Goal: Task Accomplishment & Management: Use online tool/utility

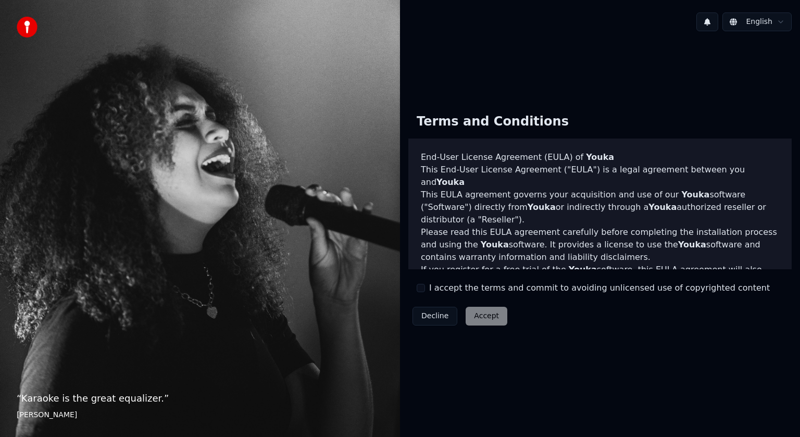
click at [488, 97] on div "Terms and Conditions End-User License Agreement ([PERSON_NAME]) of Youka This E…" at bounding box center [600, 218] width 400 height 242
click at [416, 21] on html "“ You don't need a spotlight to sing karaoke. ” Anon English Terms and Conditio…" at bounding box center [400, 218] width 800 height 437
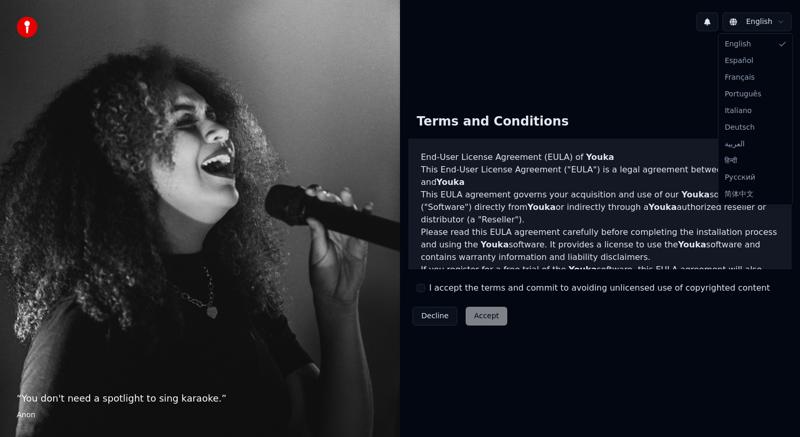
click at [416, 52] on html "“ You don't need a spotlight to sing karaoke. ” Anon English Terms and Conditio…" at bounding box center [400, 218] width 800 height 437
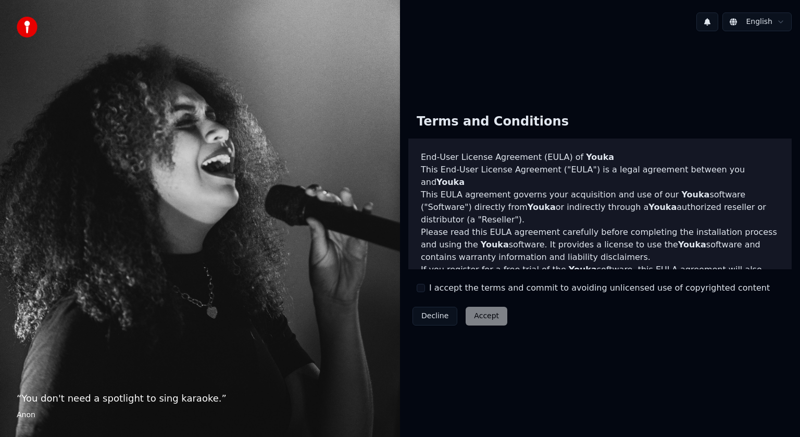
drag, startPoint x: 521, startPoint y: 56, endPoint x: 494, endPoint y: 54, distance: 26.7
drag, startPoint x: 494, startPoint y: 54, endPoint x: 477, endPoint y: 193, distance: 140.7
click at [416, 54] on div "Terms and Conditions End-User License Agreement ([PERSON_NAME]) of Youka This E…" at bounding box center [600, 218] width 400 height 356
click at [416, 294] on div "I accept the terms and commit to avoiding unlicensed use of copyrighted content" at bounding box center [593, 288] width 353 height 13
click at [416, 290] on button "I accept the terms and commit to avoiding unlicensed use of copyrighted content" at bounding box center [421, 288] width 8 height 8
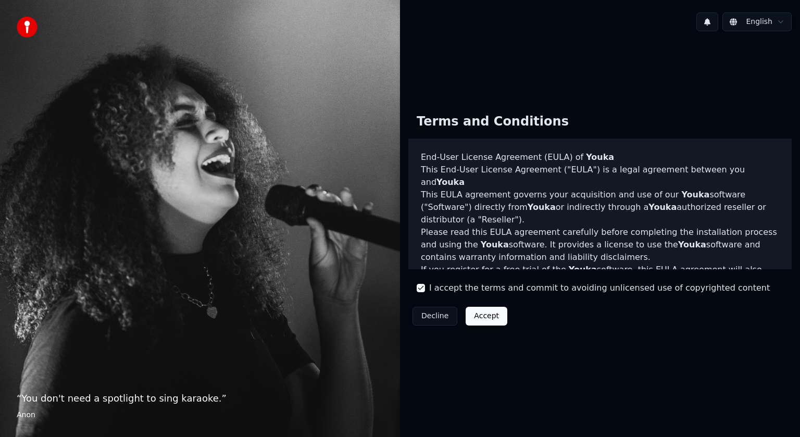
click at [416, 312] on button "Accept" at bounding box center [487, 316] width 42 height 19
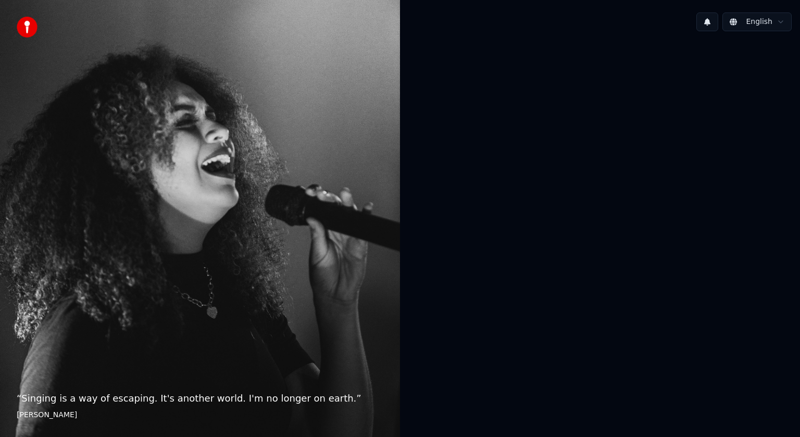
click at [416, 147] on div at bounding box center [600, 218] width 400 height 356
drag, startPoint x: 587, startPoint y: 147, endPoint x: 552, endPoint y: 125, distance: 41.5
click at [416, 67] on div at bounding box center [600, 218] width 400 height 356
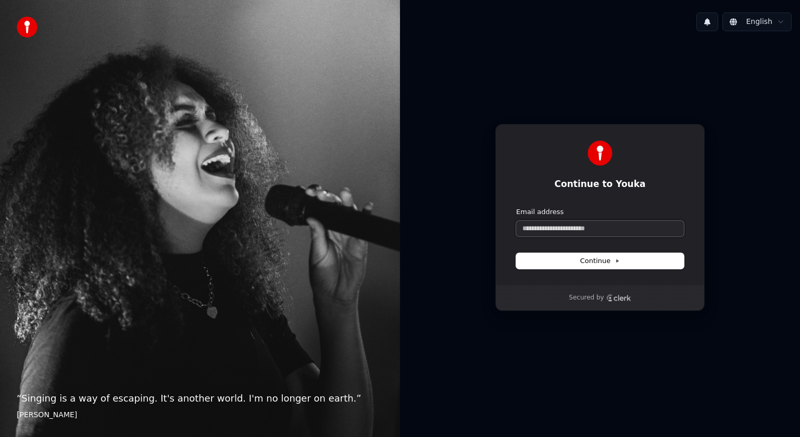
click at [416, 223] on input "Email address" at bounding box center [600, 229] width 168 height 16
click at [416, 207] on button "submit" at bounding box center [516, 207] width 0 height 0
type input "**********"
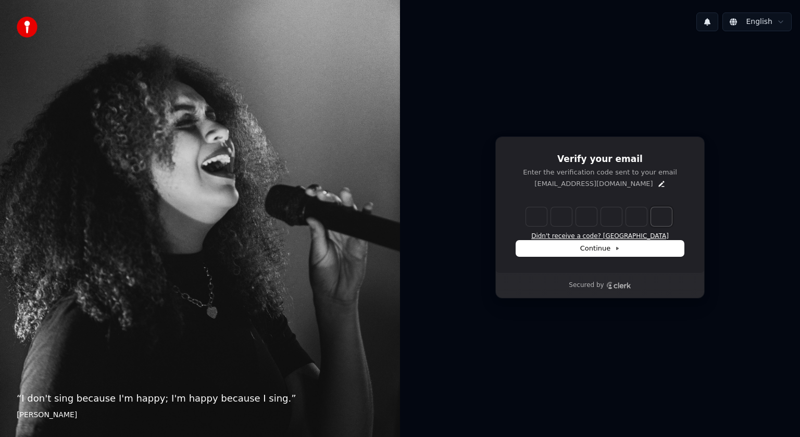
paste input "*"
type input "*"
type input "******"
type input "*"
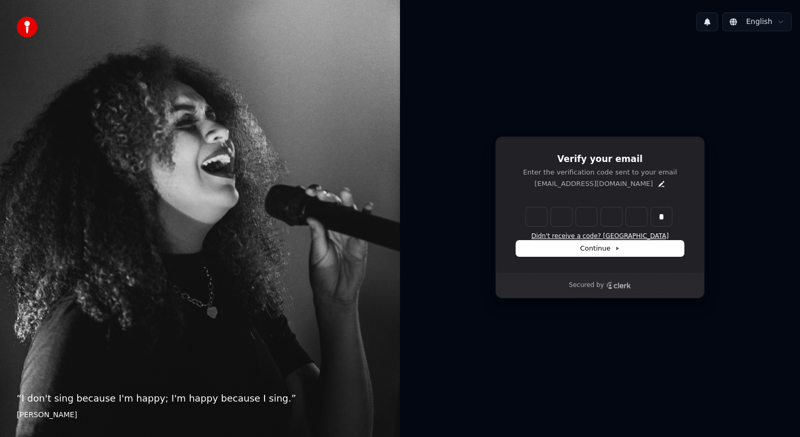
type input "*"
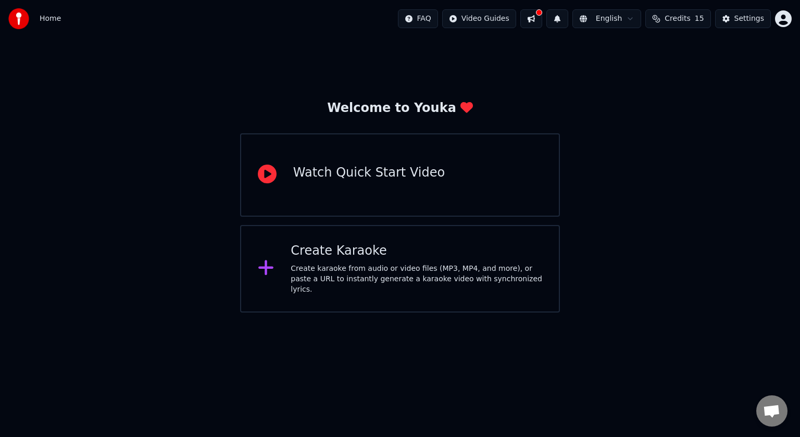
drag, startPoint x: 627, startPoint y: 249, endPoint x: 434, endPoint y: 378, distance: 232.4
drag, startPoint x: 383, startPoint y: 386, endPoint x: 359, endPoint y: 346, distance: 45.8
click at [383, 313] on html "Home FAQ Video Guides English Credits 15 Settings Welcome to Youka Watch Quick …" at bounding box center [400, 156] width 800 height 313
click at [357, 190] on div "Watch Quick Start Video" at bounding box center [400, 174] width 320 height 83
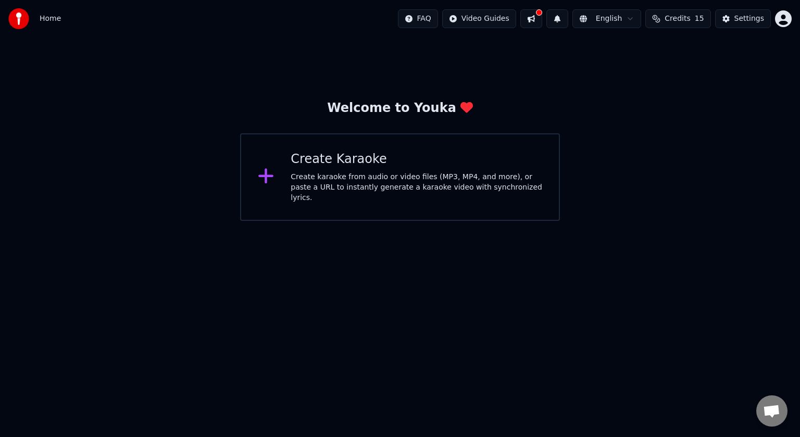
click at [334, 185] on div "Create karaoke from audio or video files (MP3, MP4, and more), or paste a URL t…" at bounding box center [417, 187] width 252 height 31
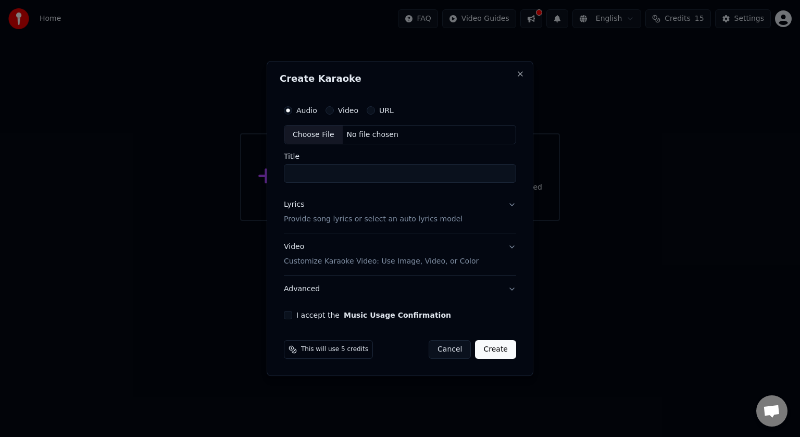
click at [372, 114] on div "URL" at bounding box center [380, 110] width 27 height 8
click at [368, 112] on button "URL" at bounding box center [371, 110] width 8 height 8
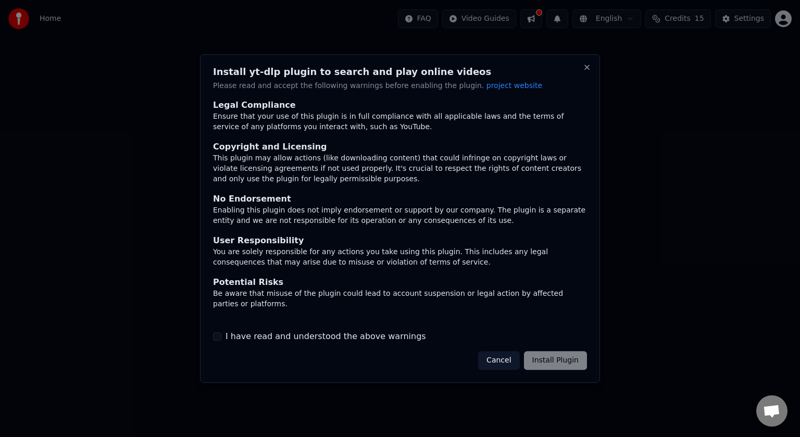
click at [524, 367] on div "Cancel Install Plugin" at bounding box center [532, 360] width 109 height 19
click at [549, 329] on div "Legal Compliance Ensure that your use of this plugin is in full compliance with…" at bounding box center [400, 222] width 374 height 244
click at [549, 360] on div "Cancel Install Plugin" at bounding box center [532, 360] width 109 height 19
click at [531, 363] on div "Cancel Install Plugin" at bounding box center [532, 360] width 109 height 19
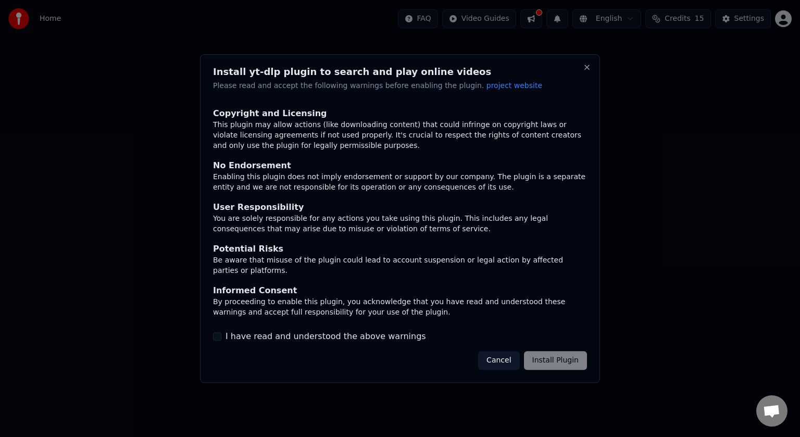
scroll to position [85, 0]
click at [228, 342] on label "I have read and understood the above warnings" at bounding box center [326, 336] width 201 height 13
click at [221, 341] on button "I have read and understood the above warnings" at bounding box center [217, 336] width 8 height 8
click at [524, 356] on button "Install Plugin" at bounding box center [555, 360] width 63 height 19
drag, startPoint x: 510, startPoint y: 243, endPoint x: 449, endPoint y: 208, distance: 70.4
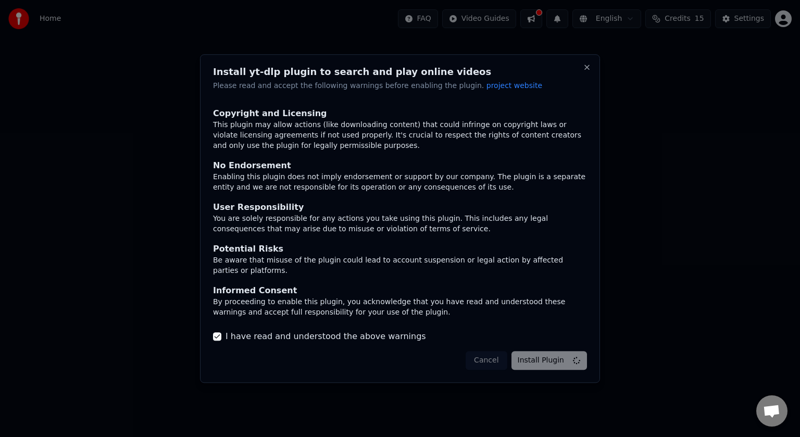
click at [344, 172] on div "Enabling this plugin does not imply endorsement or support by our company. The …" at bounding box center [400, 182] width 374 height 21
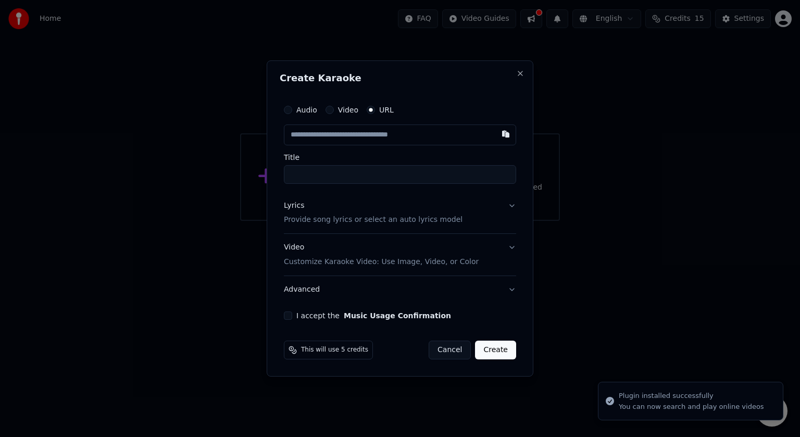
click at [353, 133] on input "text" at bounding box center [400, 135] width 232 height 21
type input "**********"
click at [354, 171] on input "**********" at bounding box center [400, 174] width 232 height 19
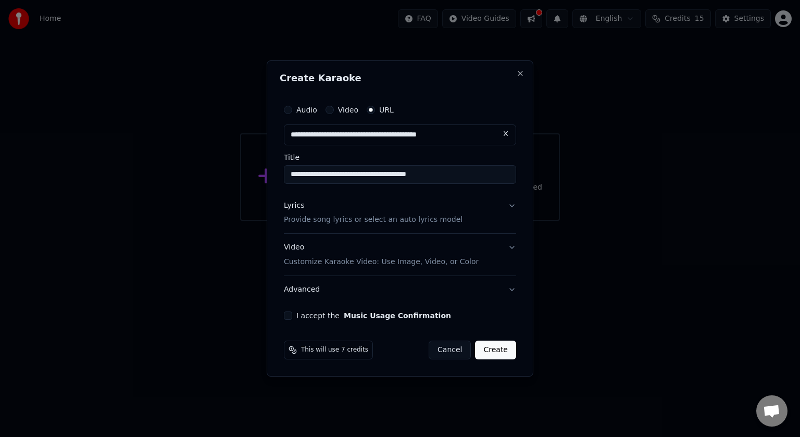
click at [376, 221] on p "Provide song lyrics or select an auto lyrics model" at bounding box center [373, 220] width 179 height 10
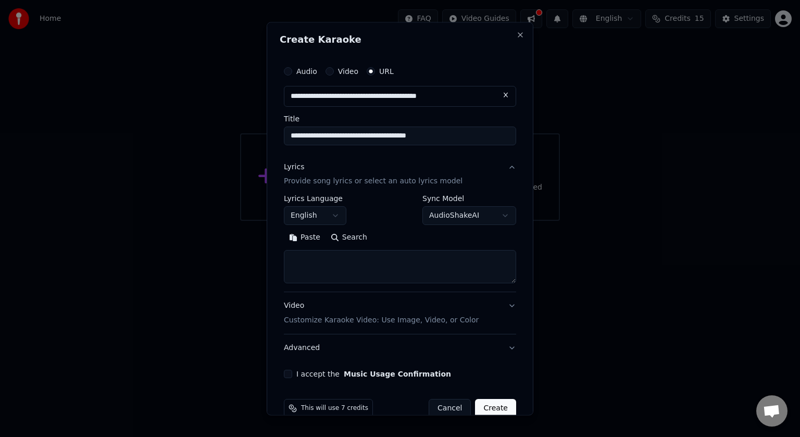
click at [388, 232] on div "Paste Search" at bounding box center [400, 238] width 232 height 17
drag, startPoint x: 297, startPoint y: 257, endPoint x: 303, endPoint y: 241, distance: 17.0
click at [297, 257] on textarea at bounding box center [400, 267] width 232 height 33
click at [312, 213] on button "English" at bounding box center [315, 216] width 63 height 19
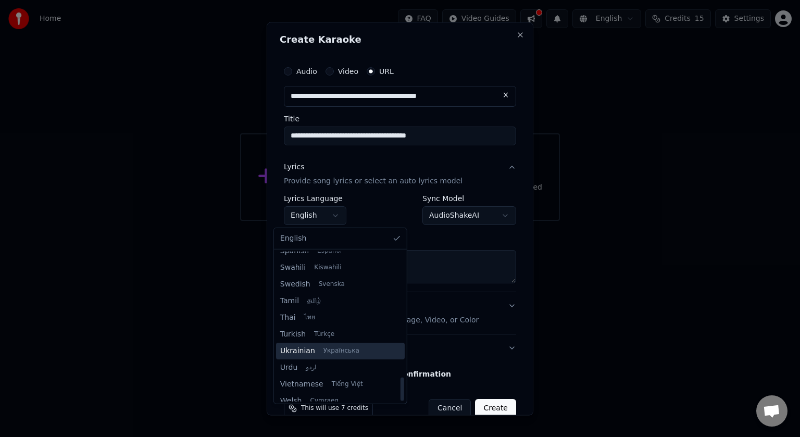
scroll to position [800, 0]
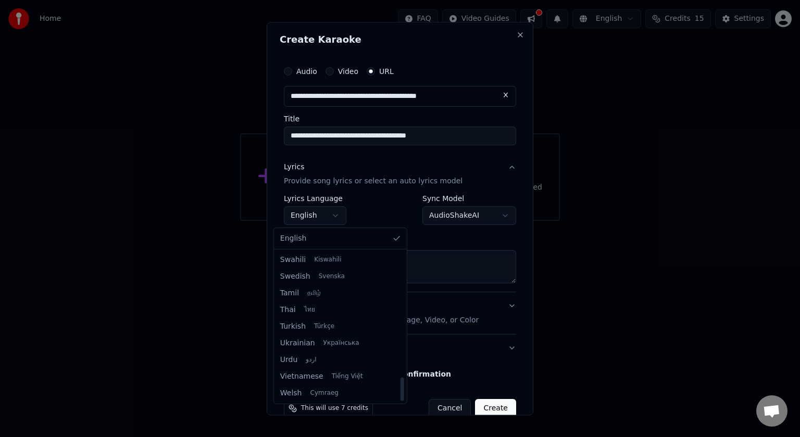
select select "**"
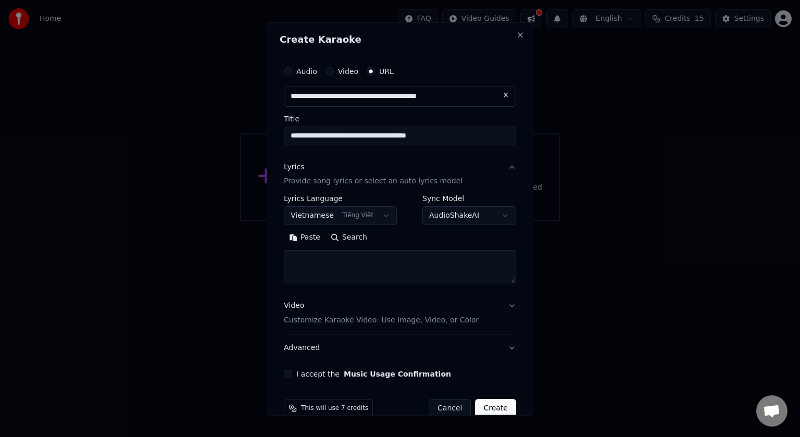
click at [350, 255] on textarea at bounding box center [400, 267] width 232 height 33
click at [343, 241] on button "Search" at bounding box center [349, 238] width 47 height 17
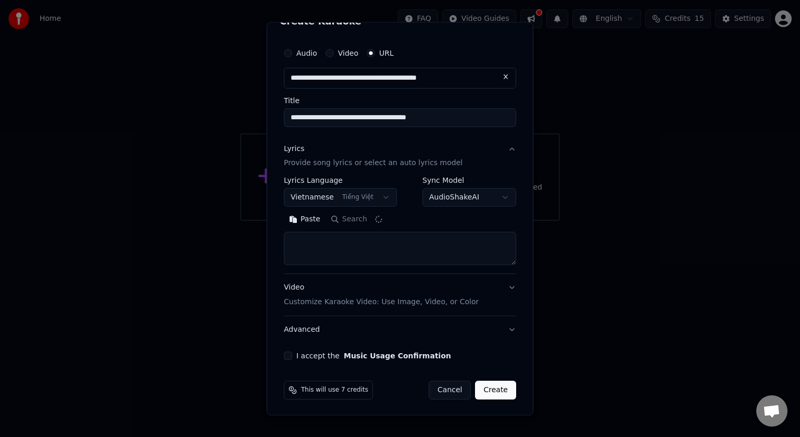
scroll to position [0, 0]
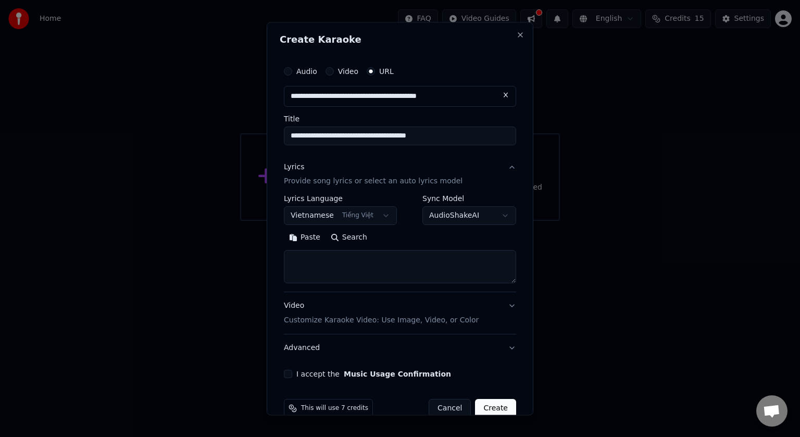
click at [362, 256] on textarea at bounding box center [400, 267] width 232 height 33
click at [373, 215] on body "**********" at bounding box center [400, 110] width 800 height 221
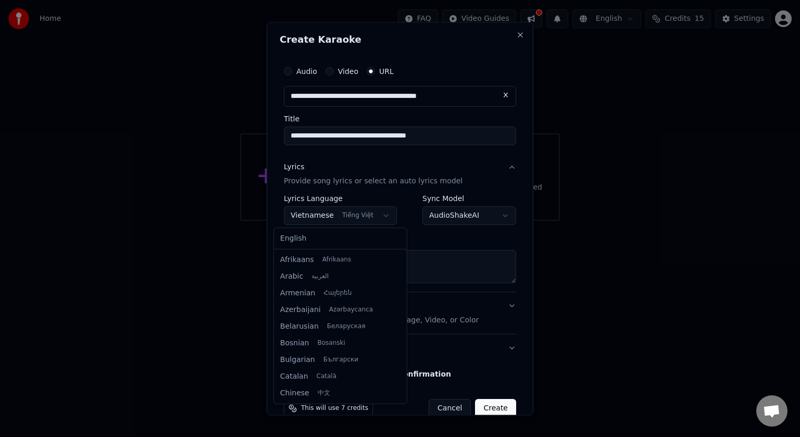
scroll to position [783, 0]
click at [373, 215] on body "**********" at bounding box center [400, 110] width 800 height 221
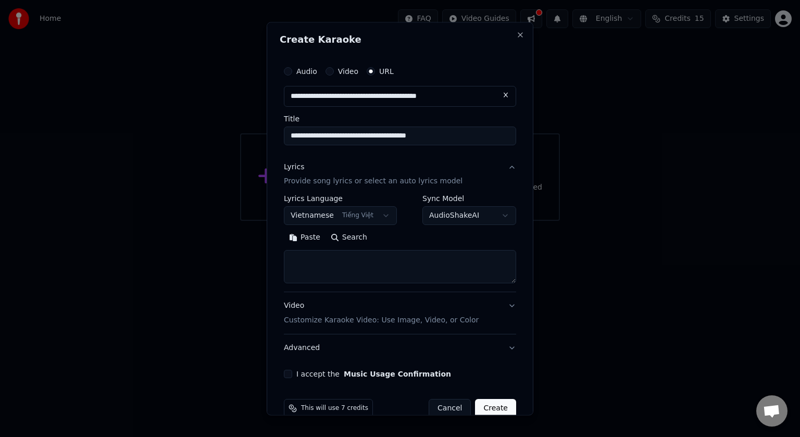
click at [348, 238] on button "Search" at bounding box center [349, 238] width 47 height 17
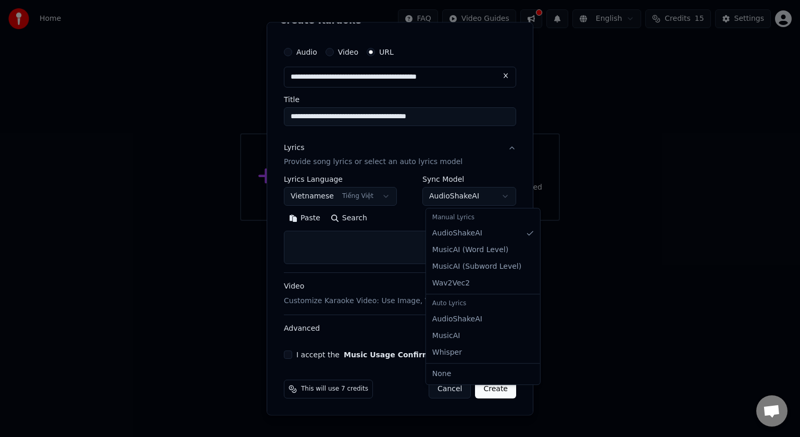
click at [460, 191] on body "**********" at bounding box center [400, 110] width 800 height 221
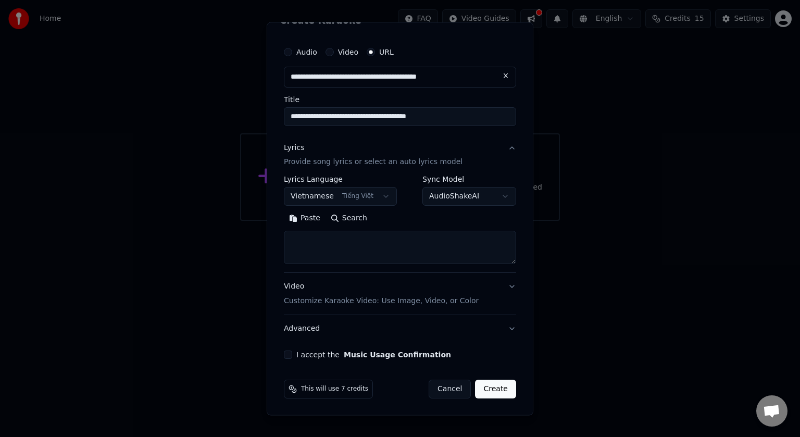
click at [381, 221] on body "**********" at bounding box center [400, 110] width 800 height 221
click at [375, 231] on textarea at bounding box center [400, 247] width 232 height 33
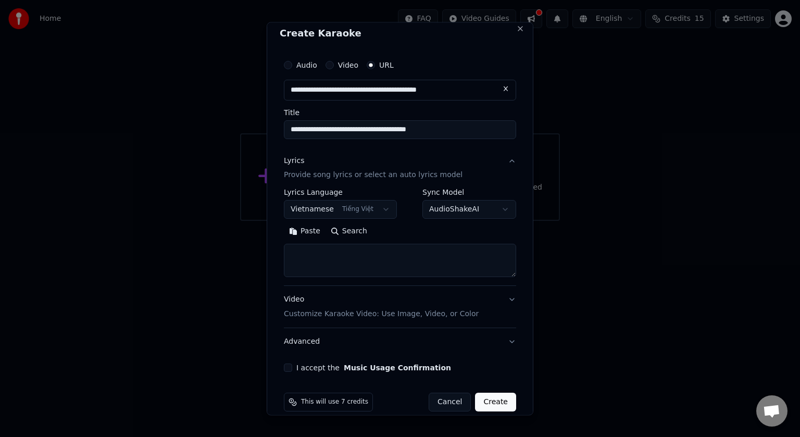
scroll to position [0, 0]
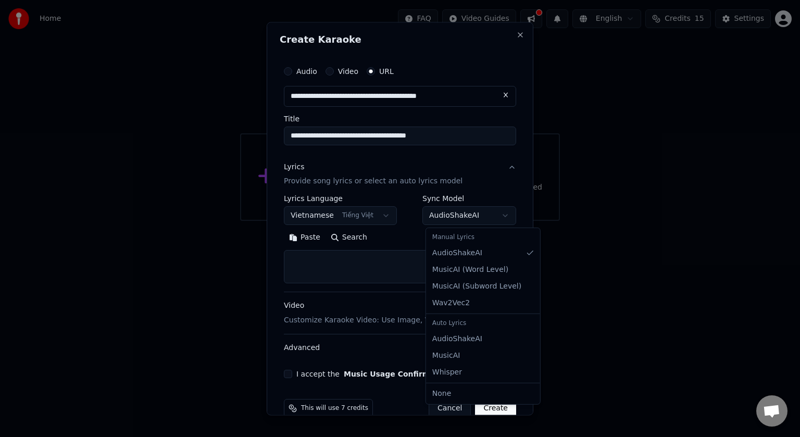
click at [454, 217] on body "**********" at bounding box center [400, 110] width 800 height 221
select select "**********"
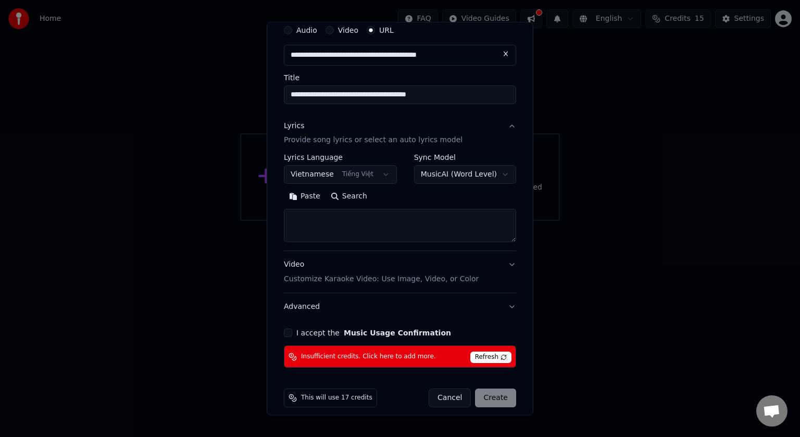
scroll to position [49, 0]
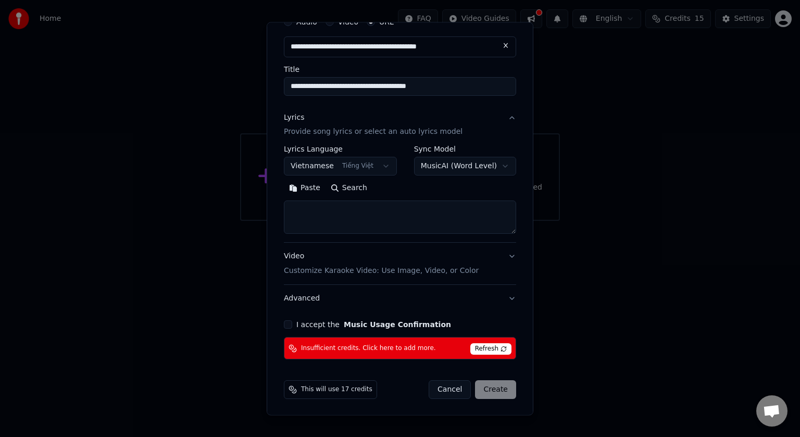
click at [486, 348] on span "Refresh" at bounding box center [490, 349] width 41 height 11
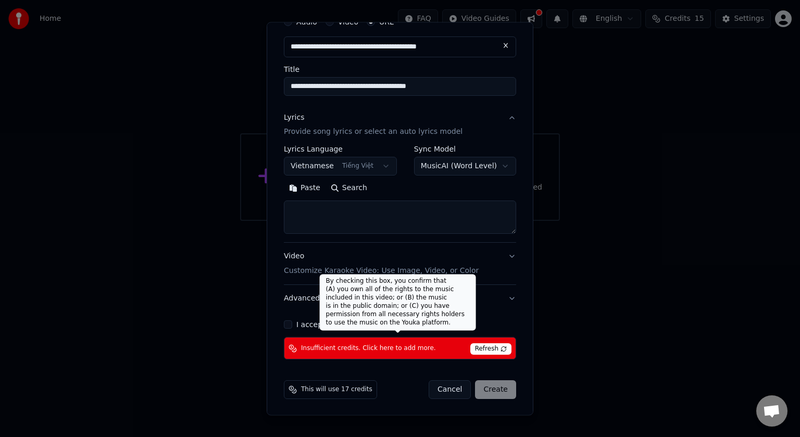
scroll to position [0, 0]
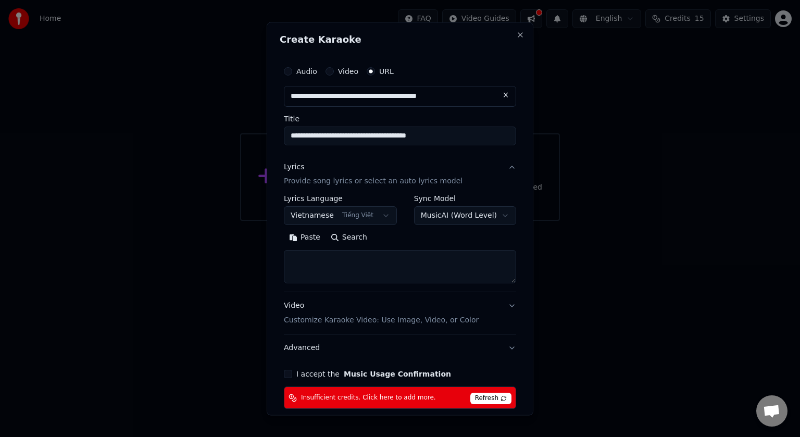
drag, startPoint x: 440, startPoint y: 75, endPoint x: 425, endPoint y: 69, distance: 15.7
click at [420, 63] on div "Audio Video URL" at bounding box center [400, 71] width 232 height 21
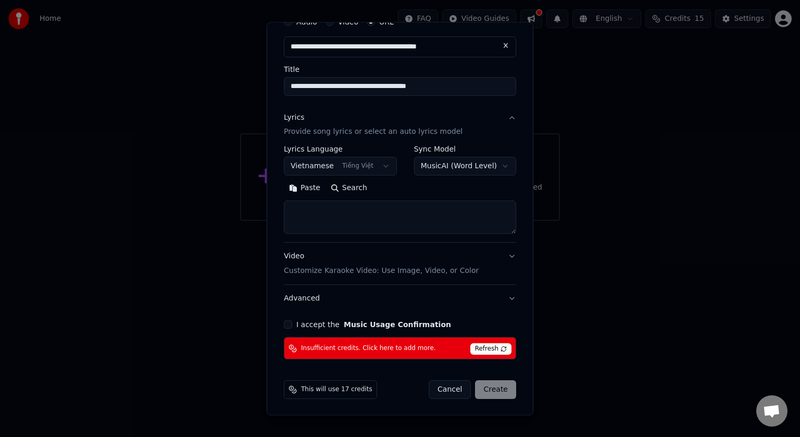
click at [351, 183] on button "Search" at bounding box center [349, 188] width 47 height 17
click at [296, 321] on label "I accept the Music Usage Confirmation" at bounding box center [373, 324] width 155 height 7
click at [288, 321] on button "I accept the Music Usage Confirmation" at bounding box center [288, 325] width 8 height 8
click at [364, 220] on textarea at bounding box center [400, 217] width 232 height 33
click at [365, 220] on textarea at bounding box center [400, 217] width 232 height 33
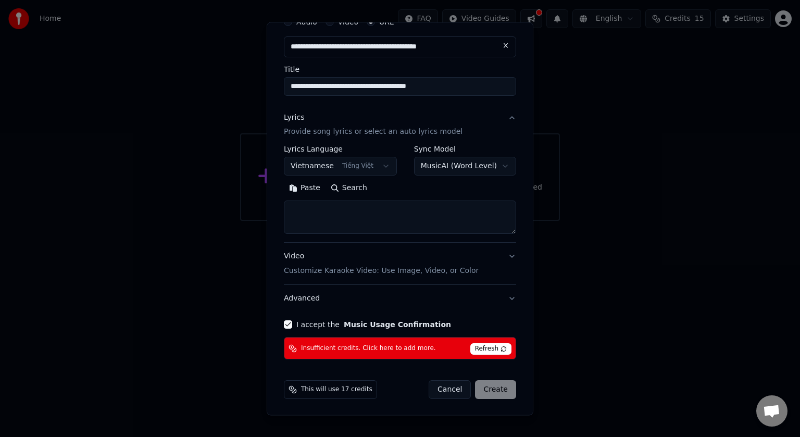
click at [365, 217] on textarea at bounding box center [400, 217] width 232 height 33
click at [506, 258] on button "Video Customize Karaoke Video: Use Image, Video, or Color" at bounding box center [400, 264] width 232 height 42
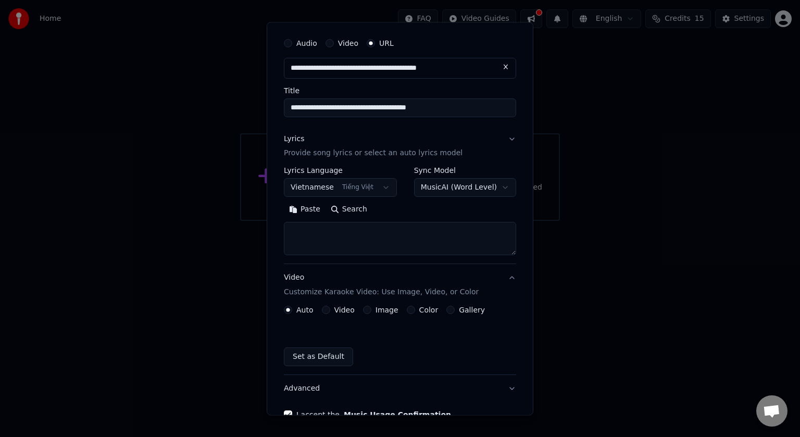
scroll to position [21, 0]
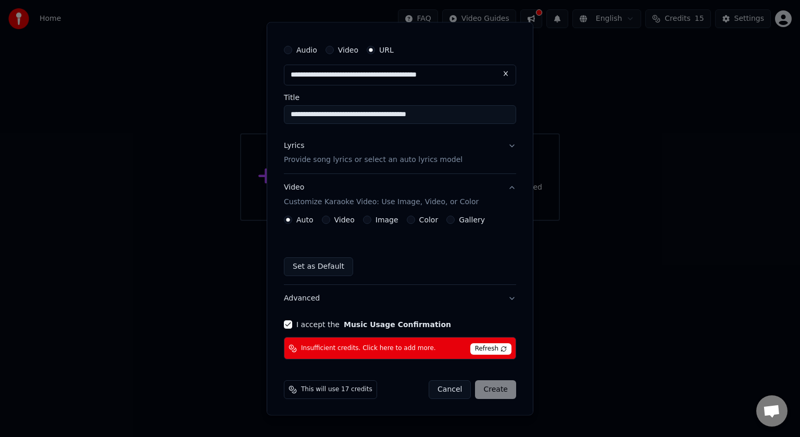
click at [334, 221] on label "Video" at bounding box center [344, 220] width 20 height 7
click at [330, 221] on button "Video" at bounding box center [326, 220] width 8 height 8
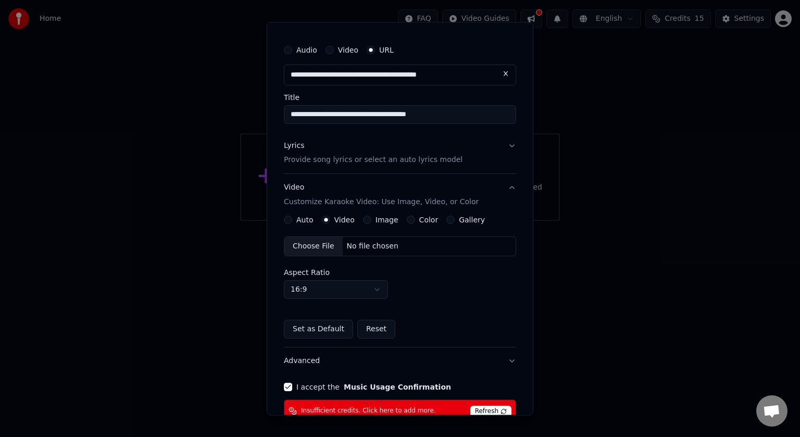
click at [285, 217] on div "Auto" at bounding box center [299, 220] width 30 height 8
click at [284, 221] on div "Auto" at bounding box center [299, 220] width 30 height 8
click at [284, 220] on button "Auto" at bounding box center [288, 220] width 8 height 8
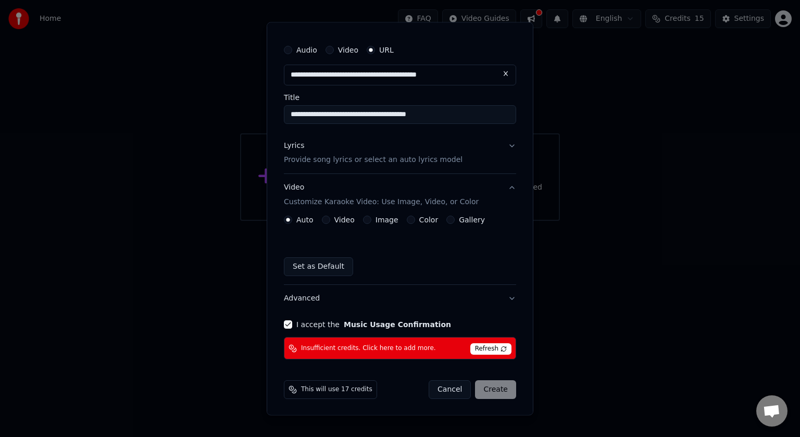
scroll to position [0, 0]
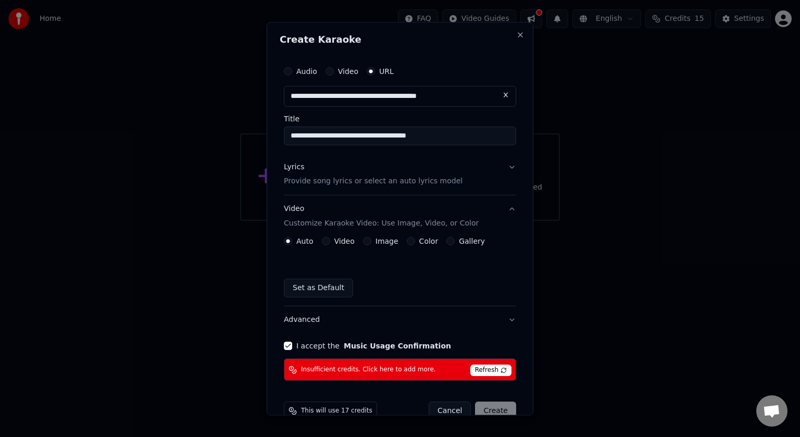
type button "auto"
click at [412, 286] on div "Set as Default" at bounding box center [400, 288] width 232 height 19
drag, startPoint x: 412, startPoint y: 286, endPoint x: 380, endPoint y: 272, distance: 35.2
click at [374, 268] on div "Auto Video Image Color Gallery Set as Default" at bounding box center [400, 268] width 232 height 60
click at [339, 181] on p "Provide song lyrics or select an auto lyrics model" at bounding box center [373, 182] width 179 height 10
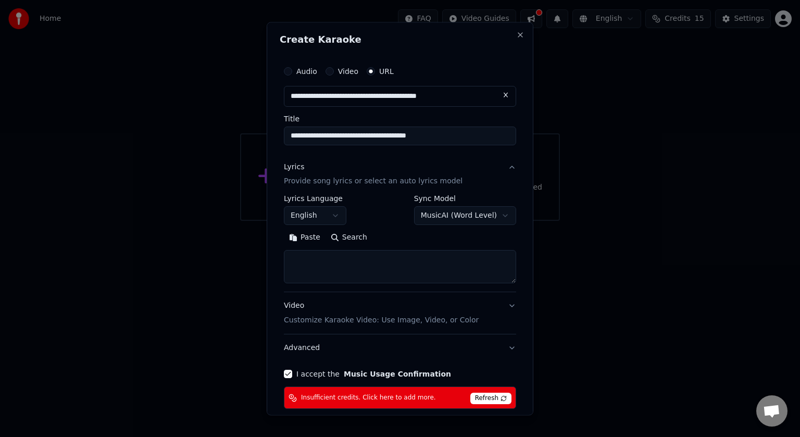
click at [365, 219] on div "**********" at bounding box center [400, 210] width 232 height 30
click at [406, 219] on body "**********" at bounding box center [400, 110] width 800 height 221
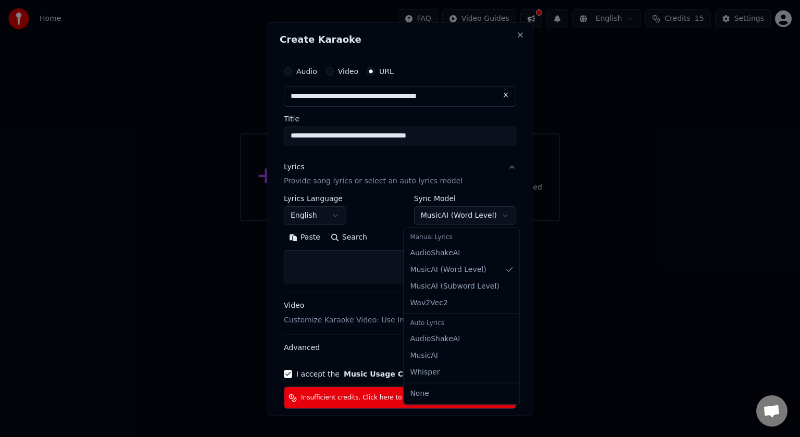
click at [357, 221] on body "**********" at bounding box center [400, 110] width 800 height 221
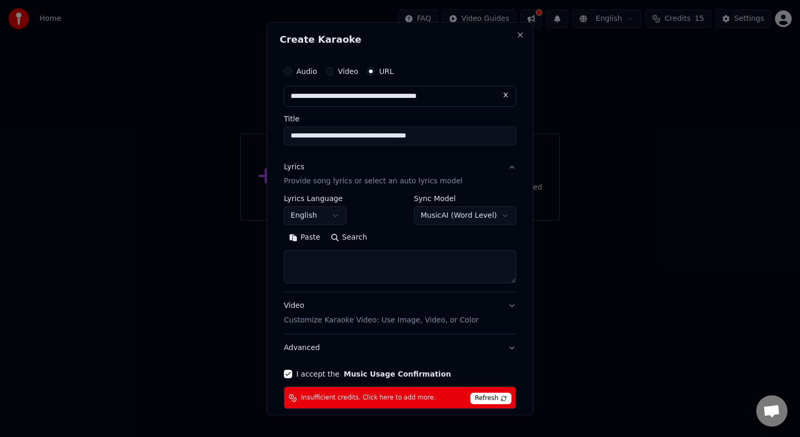
click at [299, 235] on button "Paste" at bounding box center [305, 238] width 42 height 17
type textarea "**********"
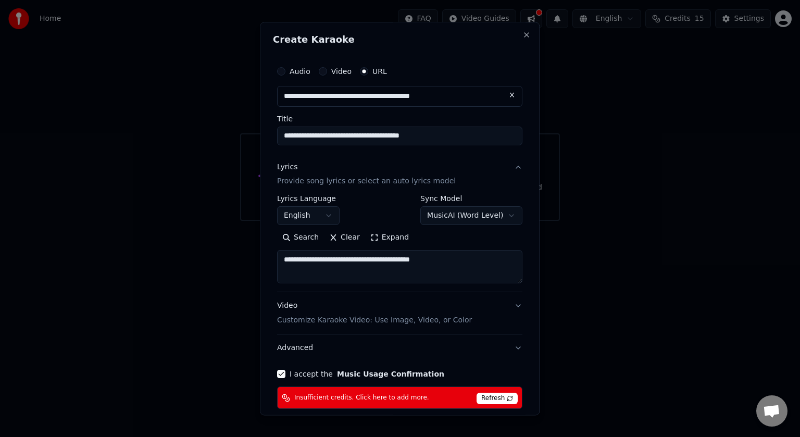
click at [308, 238] on button "Search" at bounding box center [300, 238] width 47 height 17
click at [412, 239] on button "Expand" at bounding box center [405, 238] width 49 height 17
click at [412, 239] on button "Collapse" at bounding box center [407, 238] width 53 height 17
click at [415, 257] on textarea "**********" at bounding box center [399, 267] width 245 height 33
click at [332, 236] on button "Clear" at bounding box center [344, 238] width 41 height 17
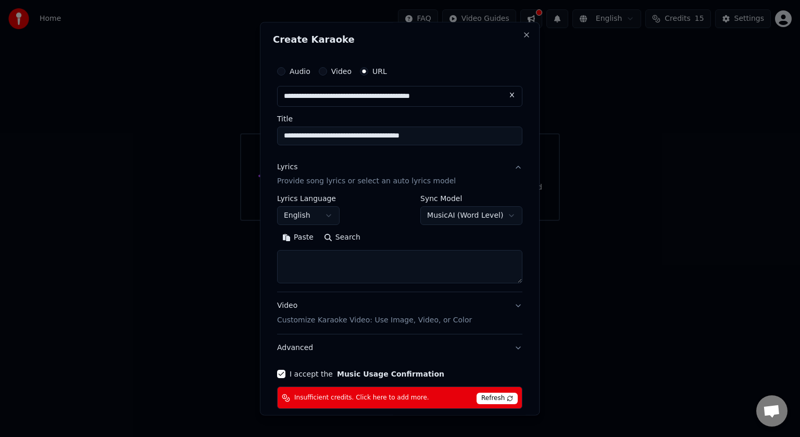
click at [432, 95] on input "**********" at bounding box center [399, 96] width 245 height 21
paste input "text"
type input "**********"
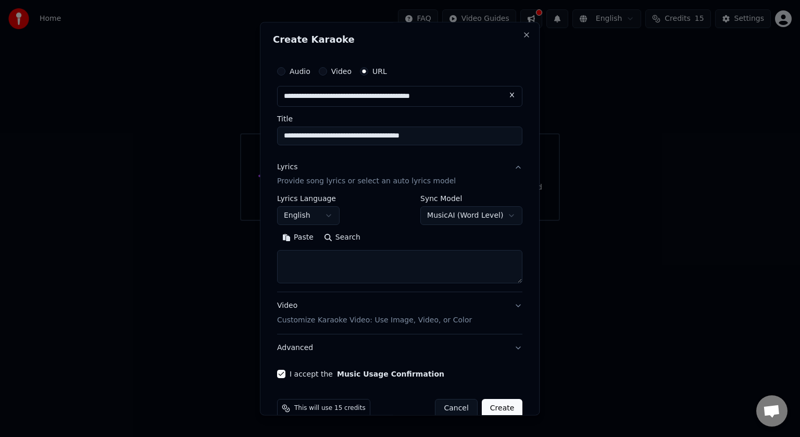
type input "**********"
click at [432, 95] on input "**********" at bounding box center [399, 96] width 245 height 21
type input "**********"
click at [321, 220] on button "English" at bounding box center [308, 216] width 63 height 19
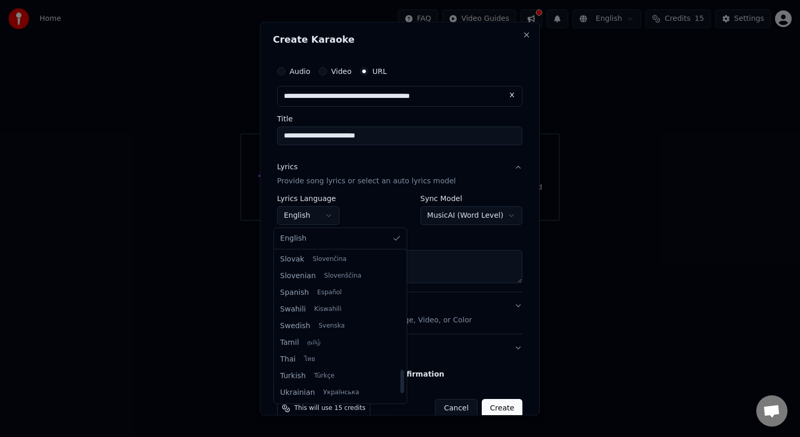
scroll to position [800, 0]
select select "**"
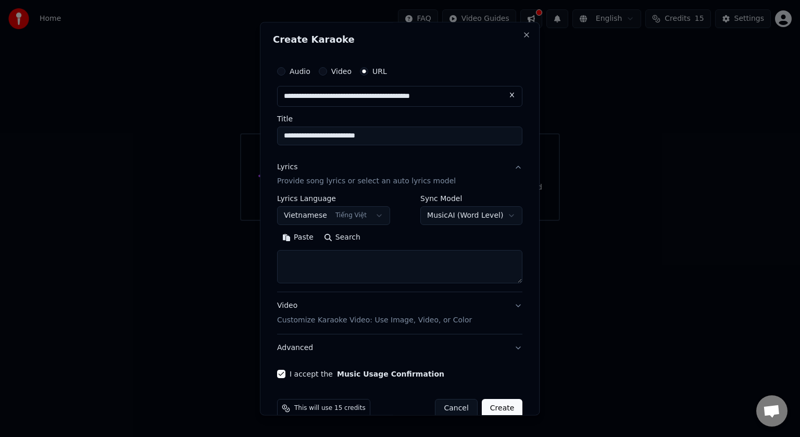
click at [342, 234] on button "Search" at bounding box center [342, 238] width 47 height 17
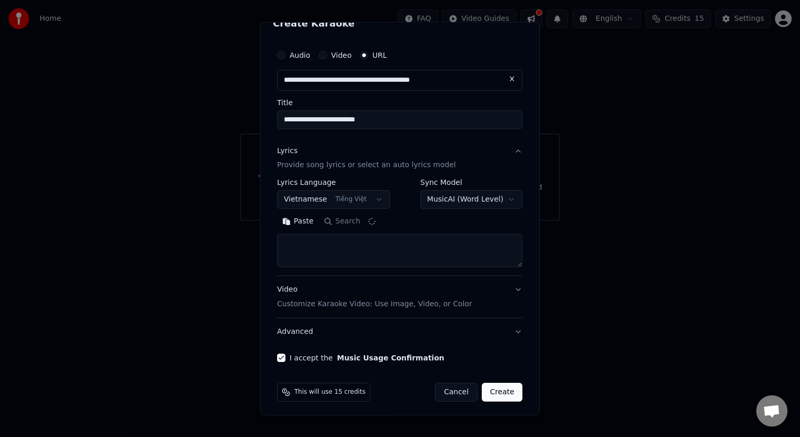
scroll to position [19, 0]
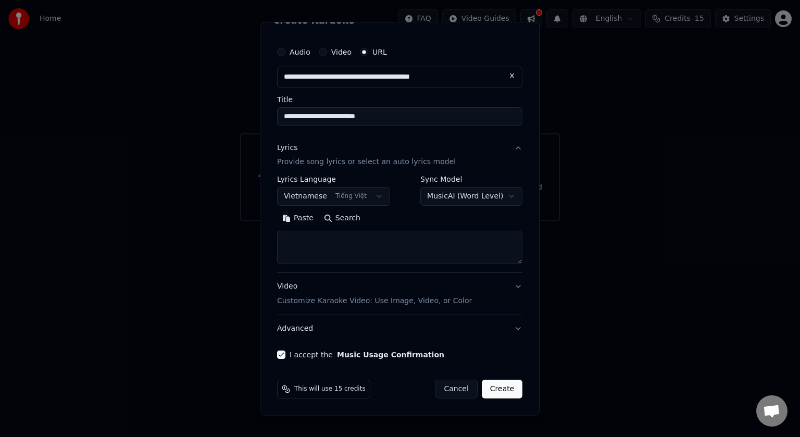
click at [387, 261] on textarea at bounding box center [399, 247] width 245 height 33
click at [444, 203] on button "MusicAI ( Word Level )" at bounding box center [471, 197] width 102 height 19
click at [331, 221] on button "Search" at bounding box center [342, 218] width 47 height 17
click at [396, 232] on textarea at bounding box center [399, 247] width 245 height 33
drag, startPoint x: 396, startPoint y: 233, endPoint x: 346, endPoint y: 240, distance: 50.0
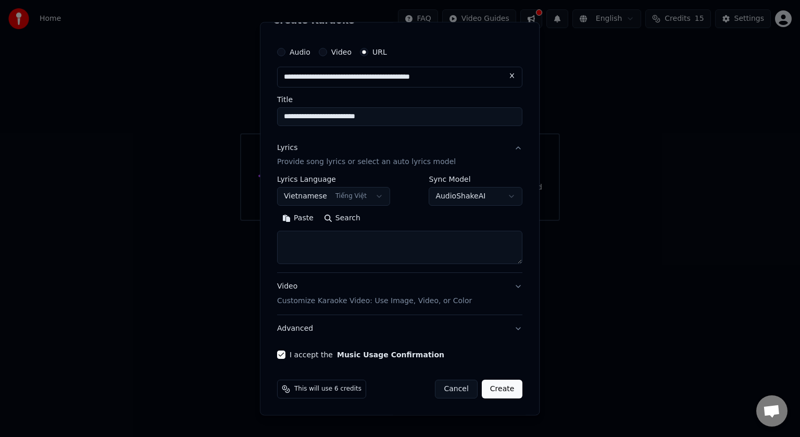
click at [326, 235] on textarea at bounding box center [399, 247] width 245 height 33
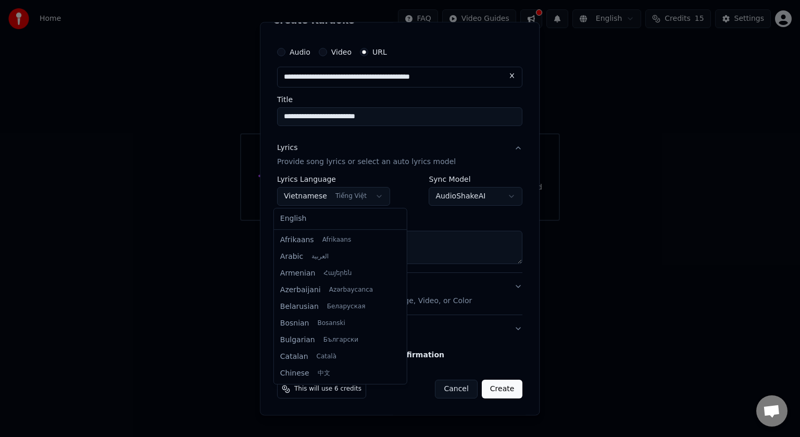
click at [364, 190] on body "**********" at bounding box center [400, 110] width 800 height 221
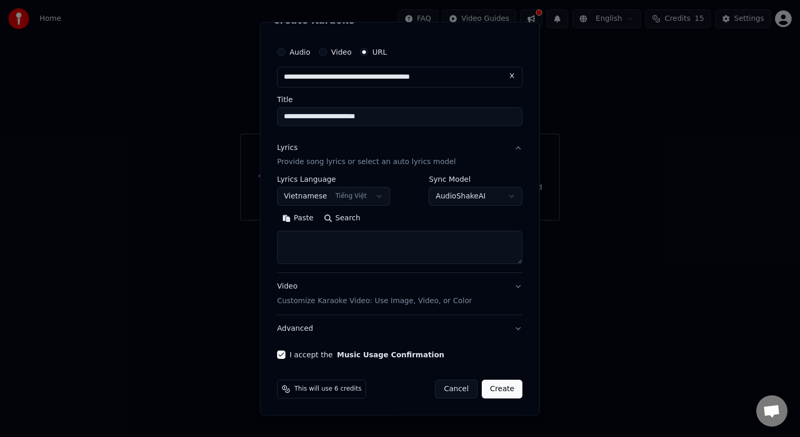
click at [364, 190] on body "**********" at bounding box center [400, 110] width 800 height 221
click at [375, 233] on textarea at bounding box center [399, 247] width 245 height 33
drag, startPoint x: 410, startPoint y: 211, endPoint x: 402, endPoint y: 223, distance: 14.6
click at [391, 220] on div "Paste Search" at bounding box center [399, 218] width 245 height 17
click at [377, 240] on textarea at bounding box center [399, 247] width 245 height 33
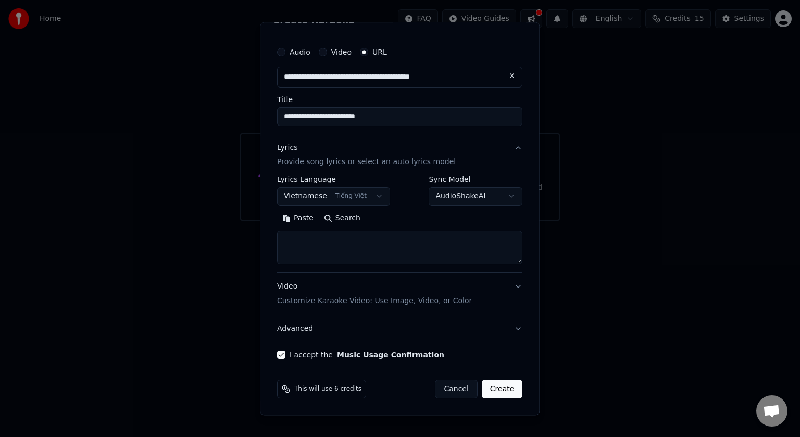
click at [460, 199] on body "**********" at bounding box center [400, 110] width 800 height 221
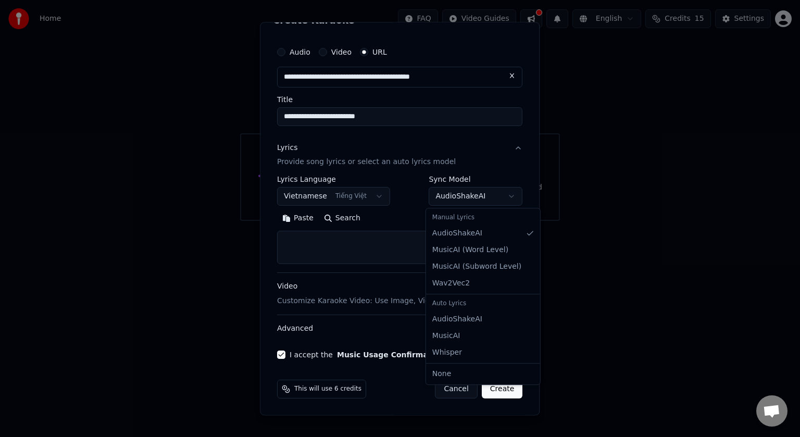
click at [460, 201] on body "**********" at bounding box center [400, 110] width 800 height 221
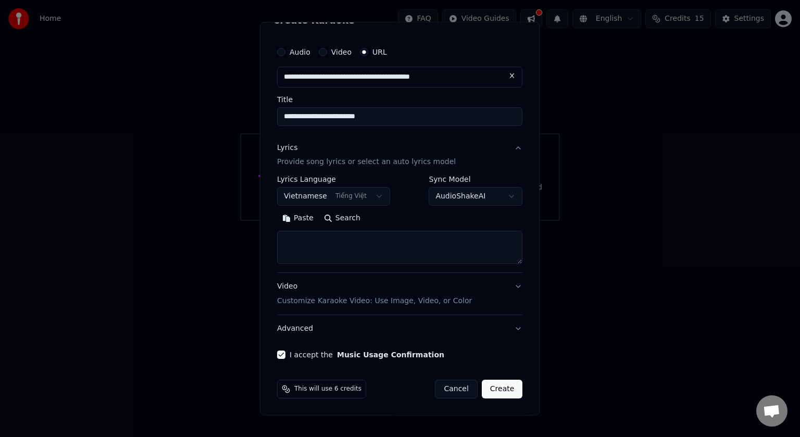
click at [363, 245] on textarea at bounding box center [399, 247] width 245 height 33
click at [471, 188] on body "**********" at bounding box center [400, 110] width 800 height 221
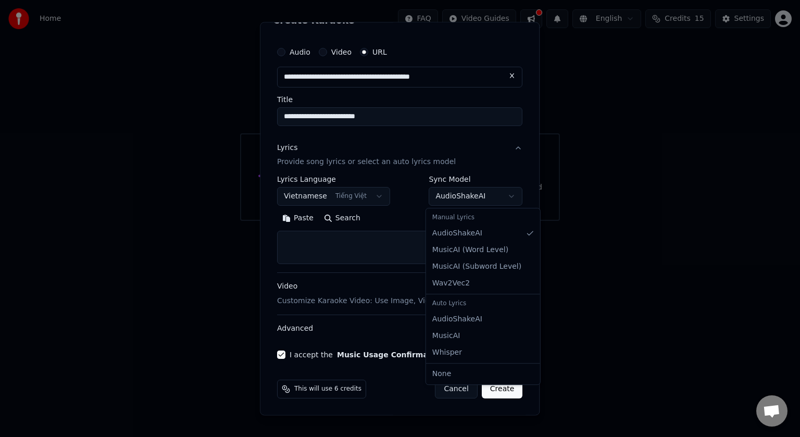
select select "**********"
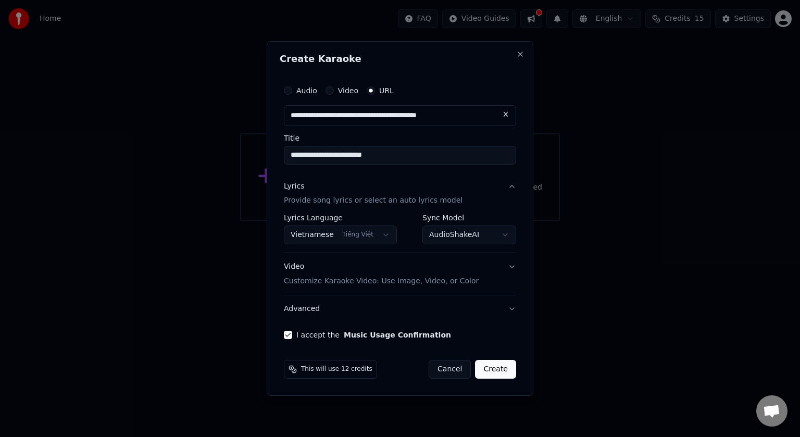
scroll to position [0, 0]
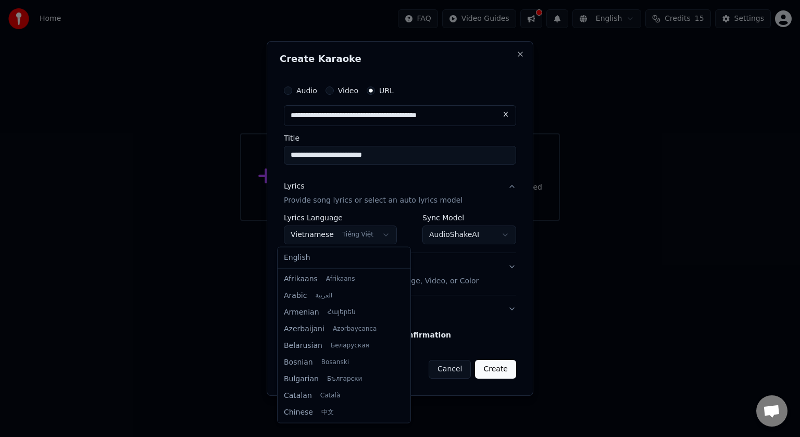
click at [381, 221] on body "**********" at bounding box center [400, 110] width 800 height 221
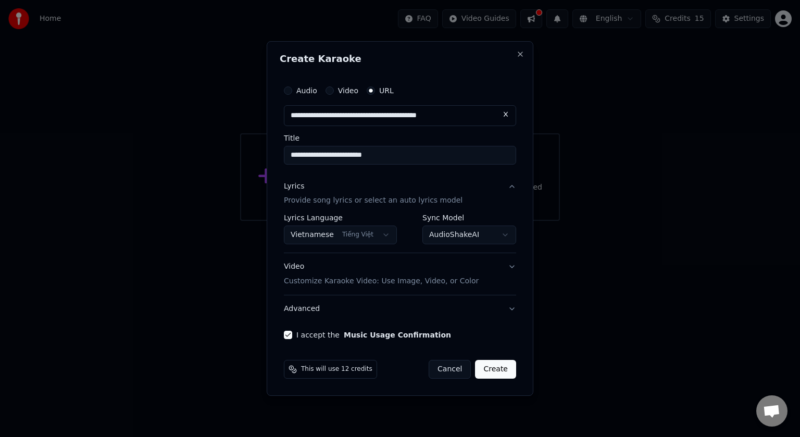
click at [381, 221] on body "**********" at bounding box center [400, 110] width 800 height 221
click at [439, 221] on body "**********" at bounding box center [400, 110] width 800 height 221
click at [427, 277] on p "Customize Karaoke Video: Use Image, Video, or Color" at bounding box center [381, 281] width 195 height 10
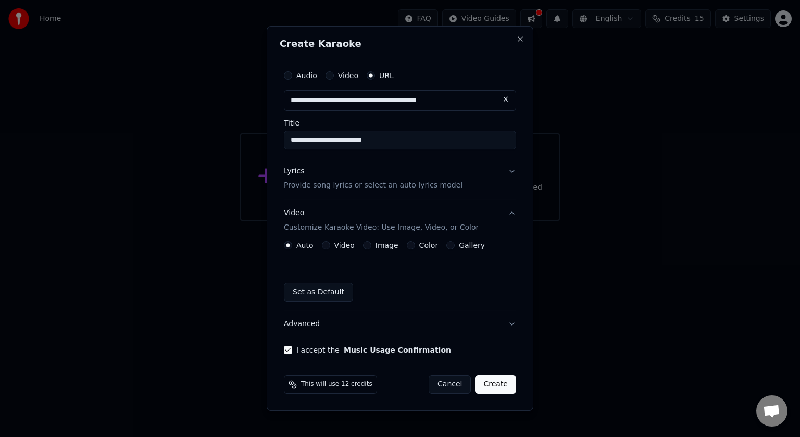
click at [383, 247] on label "Image" at bounding box center [387, 245] width 23 height 7
click at [371, 247] on button "Image" at bounding box center [367, 245] width 8 height 8
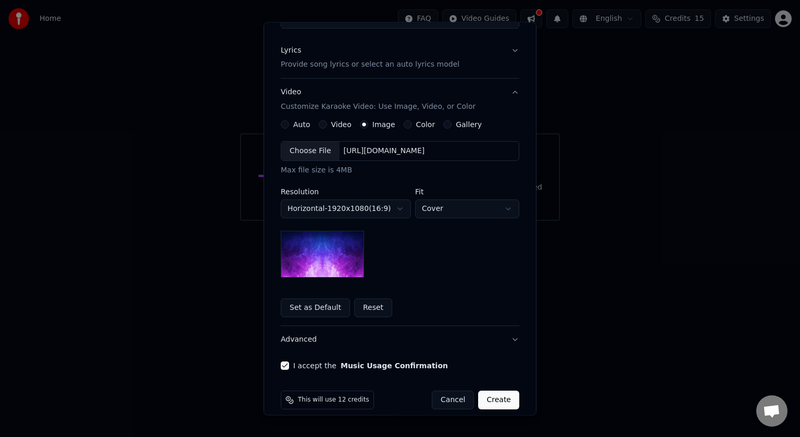
scroll to position [125, 0]
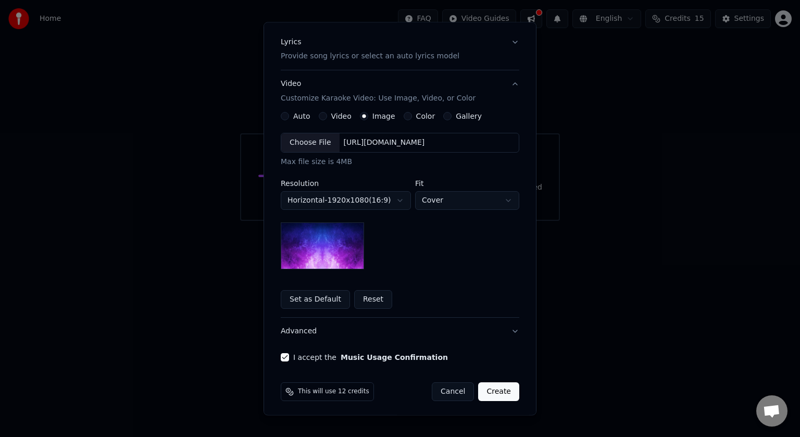
click at [423, 199] on body "**********" at bounding box center [400, 110] width 800 height 221
click at [394, 204] on body "**********" at bounding box center [400, 110] width 800 height 221
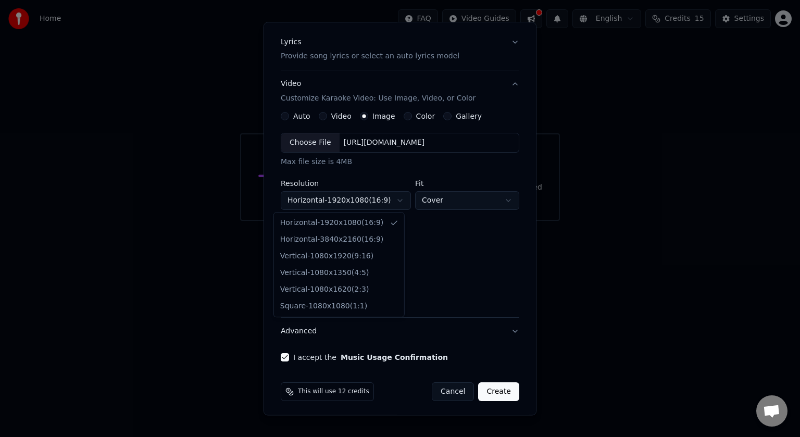
click at [394, 204] on body "**********" at bounding box center [400, 110] width 800 height 221
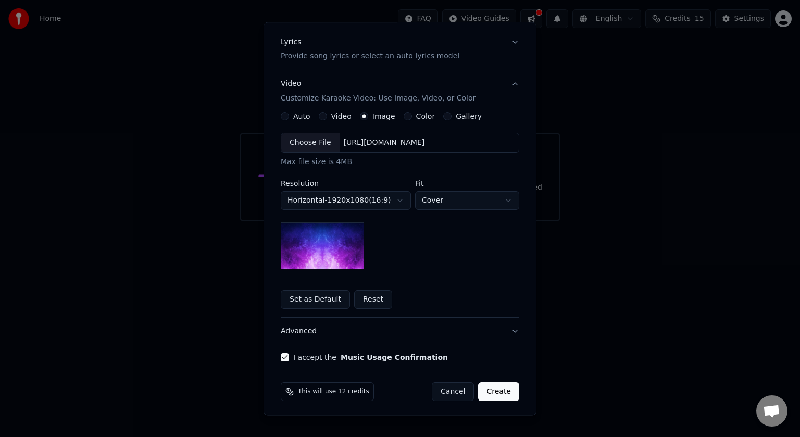
scroll to position [127, 0]
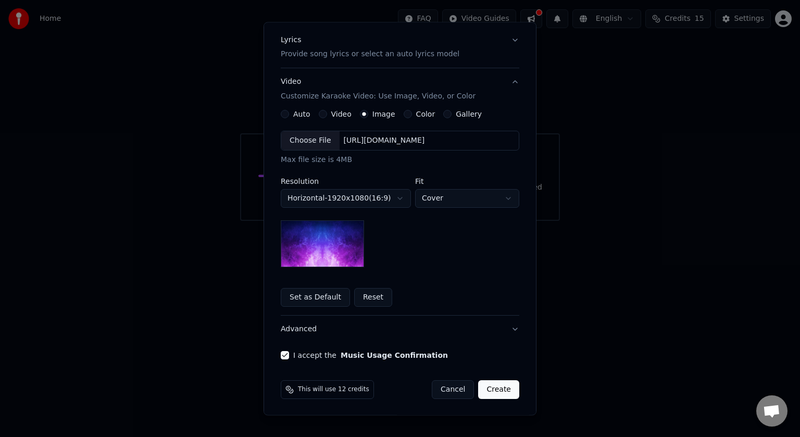
click at [490, 391] on button "Create" at bounding box center [498, 390] width 41 height 19
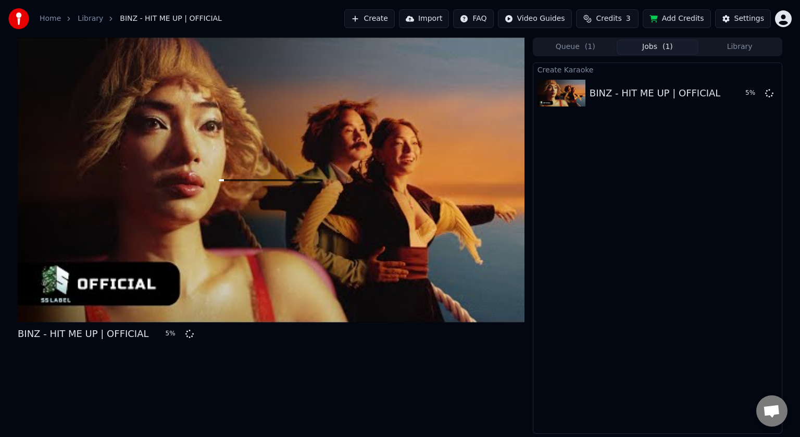
click at [275, 206] on div at bounding box center [271, 180] width 507 height 285
click at [582, 40] on button "Queue ( 1 )" at bounding box center [576, 47] width 82 height 15
drag, startPoint x: 626, startPoint y: 49, endPoint x: 633, endPoint y: 49, distance: 7.3
click at [627, 49] on button "Jobs ( 1 )" at bounding box center [658, 47] width 82 height 15
drag, startPoint x: 695, startPoint y: 231, endPoint x: 663, endPoint y: 202, distance: 42.8
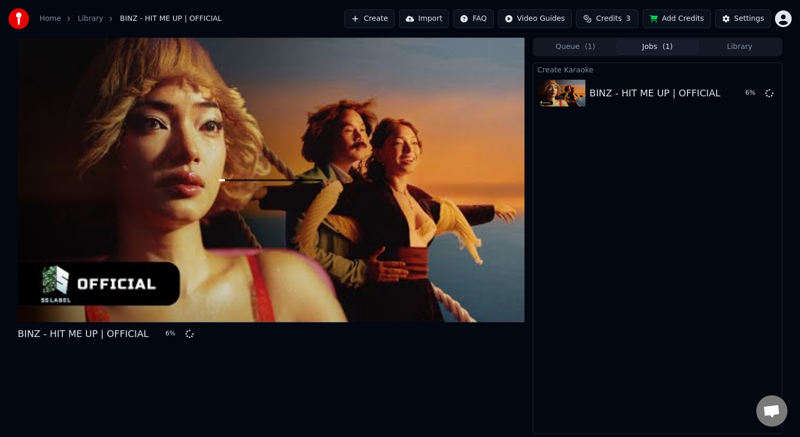
click at [577, 146] on div "Create Karaoke BINZ - HIT ME UP | OFFICIAL 6 %" at bounding box center [658, 248] width 250 height 371
click at [650, 17] on button "Add Credits" at bounding box center [677, 18] width 68 height 19
click at [723, 51] on button "Library" at bounding box center [740, 47] width 82 height 15
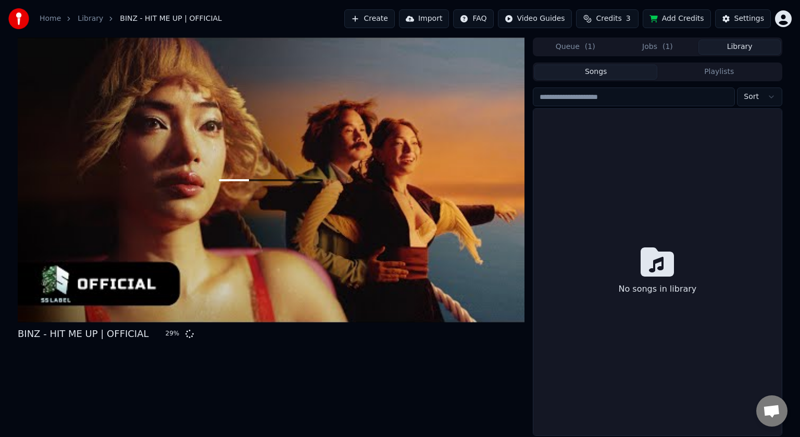
drag, startPoint x: 662, startPoint y: 157, endPoint x: 644, endPoint y: 150, distance: 19.4
drag, startPoint x: 603, startPoint y: 130, endPoint x: 639, endPoint y: 88, distance: 55.5
click at [604, 130] on div "No songs in library" at bounding box center [658, 272] width 249 height 327
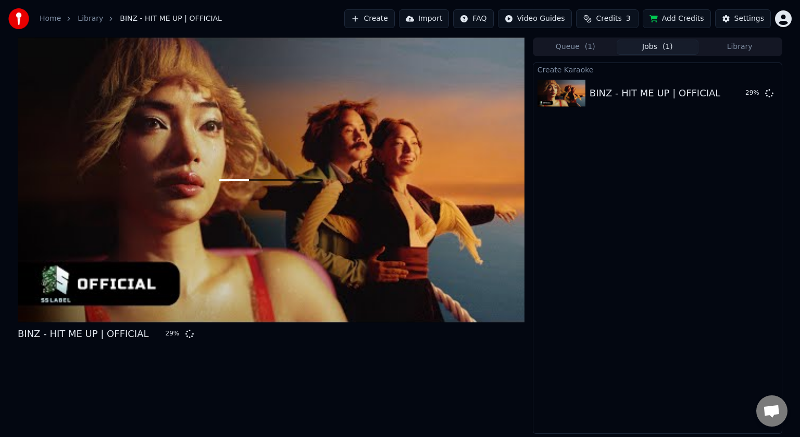
click at [682, 48] on button "Jobs ( 1 )" at bounding box center [658, 47] width 82 height 15
click at [574, 46] on button "Queue ( 1 )" at bounding box center [576, 47] width 82 height 15
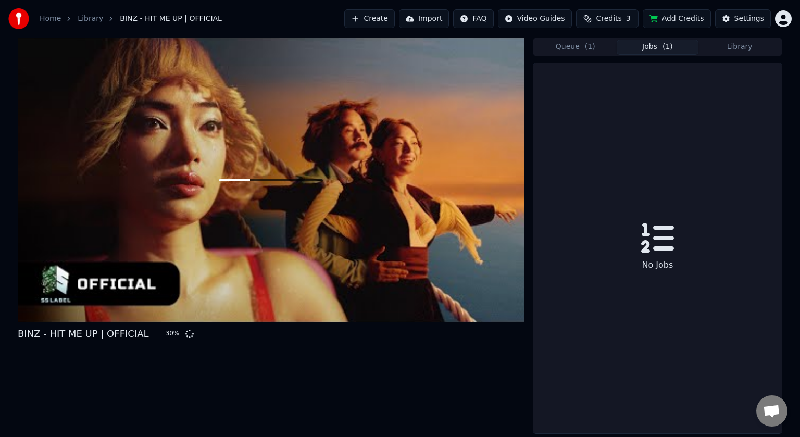
drag, startPoint x: 631, startPoint y: 46, endPoint x: 677, endPoint y: 46, distance: 45.8
click at [631, 46] on button "Jobs ( 1 )" at bounding box center [658, 47] width 82 height 15
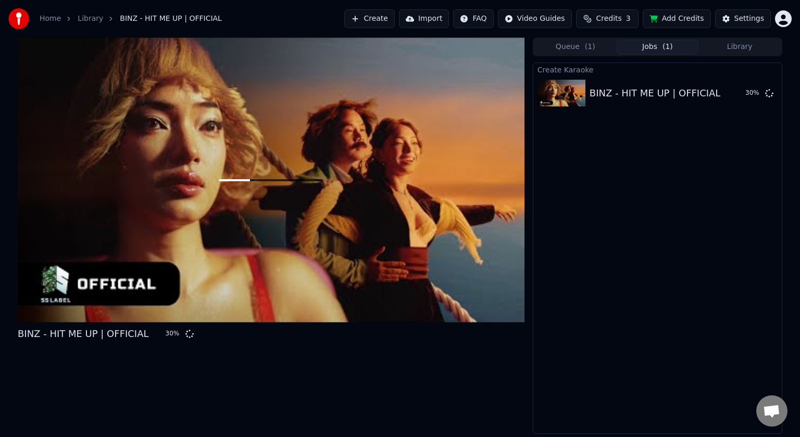
click at [733, 47] on button "Library" at bounding box center [740, 47] width 82 height 15
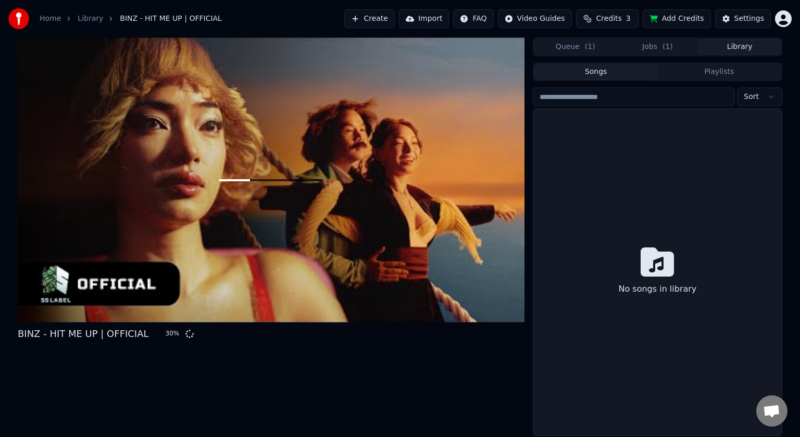
drag, startPoint x: 727, startPoint y: 135, endPoint x: 699, endPoint y: 139, distance: 28.8
drag, startPoint x: 556, startPoint y: 135, endPoint x: 594, endPoint y: 106, distance: 48.3
click at [557, 141] on div "No songs in library" at bounding box center [658, 272] width 249 height 327
click at [648, 53] on button "Jobs ( 1 )" at bounding box center [658, 47] width 82 height 15
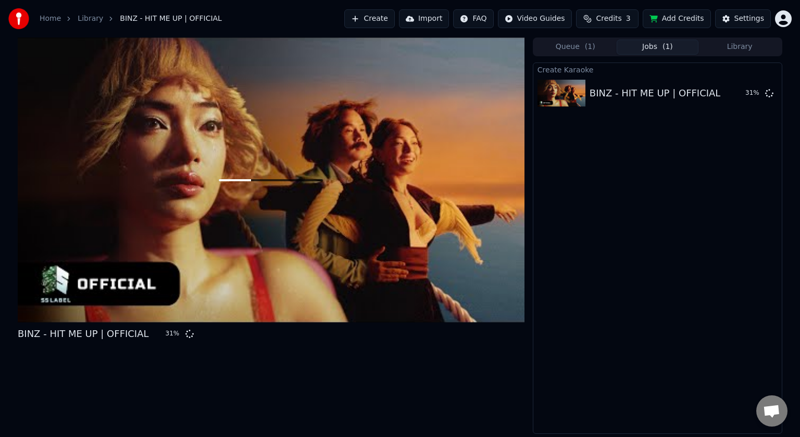
click at [600, 46] on button "Queue ( 1 )" at bounding box center [576, 47] width 82 height 15
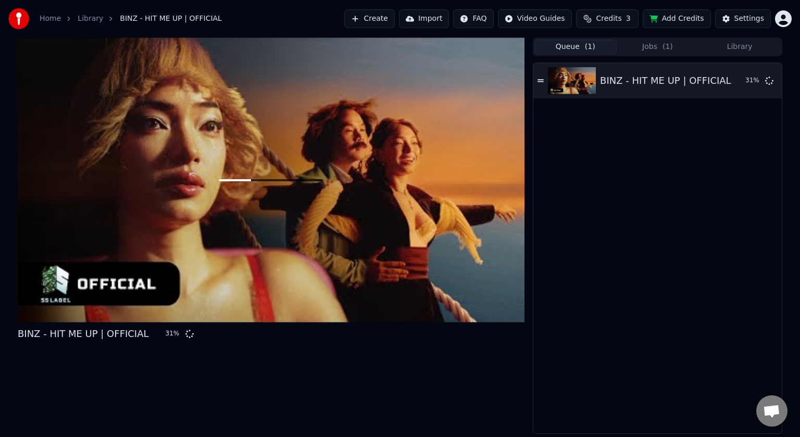
drag, startPoint x: 636, startPoint y: 185, endPoint x: 645, endPoint y: 232, distance: 47.3
click at [645, 232] on div "BINZ - HIT ME UP | OFFICIAL 31 %" at bounding box center [658, 248] width 249 height 370
click at [609, 180] on div "BINZ - HIT ME UP | OFFICIAL 31 %" at bounding box center [658, 248] width 249 height 370
click at [779, 19] on html "Home Library BINZ - HIT ME UP | OFFICIAL Create Import FAQ Video Guides Credits…" at bounding box center [400, 218] width 800 height 437
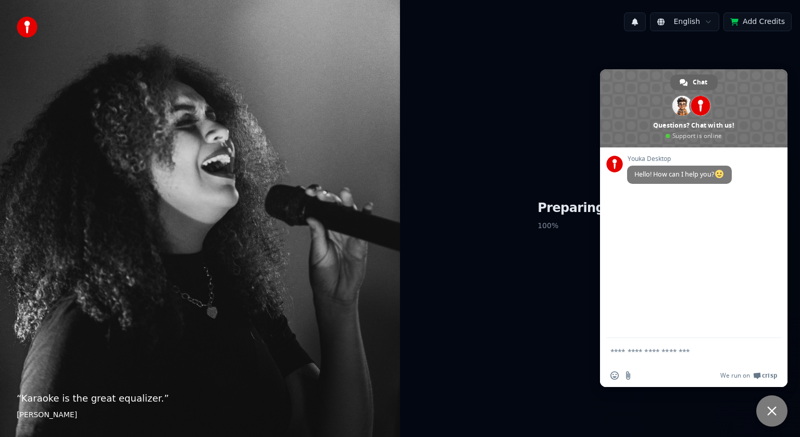
click at [416, 312] on span "Close chat" at bounding box center [772, 410] width 31 height 31
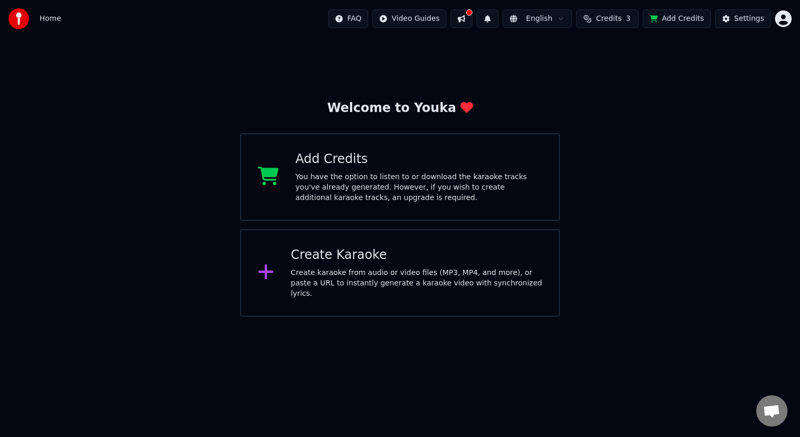
click at [416, 52] on div "Welcome to Youka Add Credits You have the option to listen to or download the k…" at bounding box center [400, 177] width 800 height 279
click at [416, 17] on button at bounding box center [462, 18] width 22 height 19
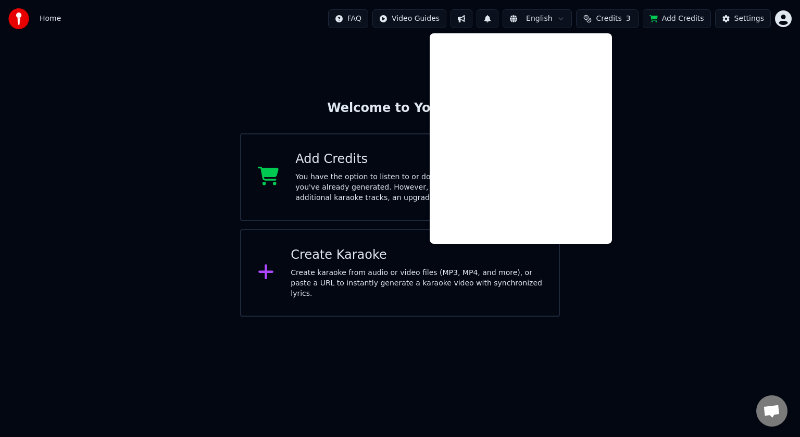
click at [388, 48] on div "Welcome to Youka Add Credits You have the option to listen to or download the k…" at bounding box center [400, 177] width 800 height 279
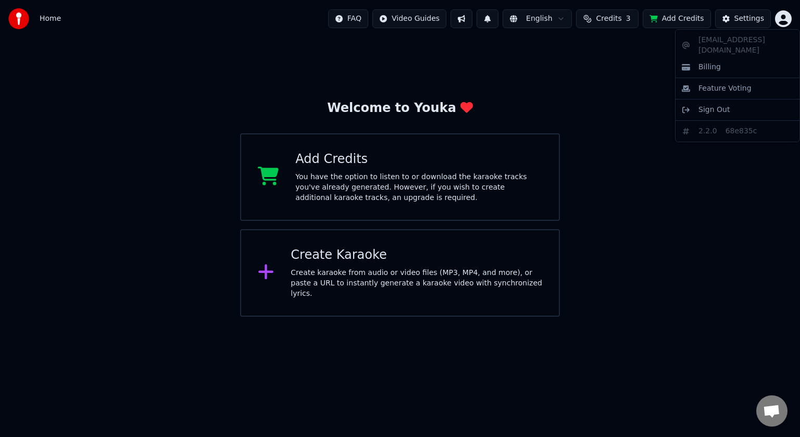
click at [416, 23] on html "Home FAQ Video Guides English Credits 3 Add Credits Settings Welcome to Youka A…" at bounding box center [400, 158] width 800 height 317
click at [416, 68] on html "Home FAQ Video Guides English Credits 3 Add Credits Settings Welcome to Youka A…" at bounding box center [400, 158] width 800 height 317
click at [416, 208] on div "Welcome to Youka Add Credits You have the option to listen to or download the k…" at bounding box center [400, 177] width 800 height 279
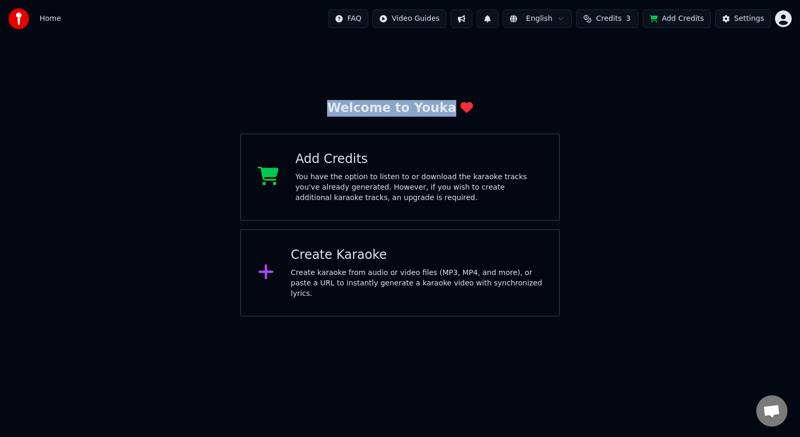
drag, startPoint x: 505, startPoint y: 97, endPoint x: 498, endPoint y: 109, distance: 14.0
click at [416, 100] on div "Welcome to Youka Add Credits You have the option to listen to or download the k…" at bounding box center [400, 177] width 800 height 279
click at [313, 264] on div "Create Karaoke" at bounding box center [417, 255] width 252 height 17
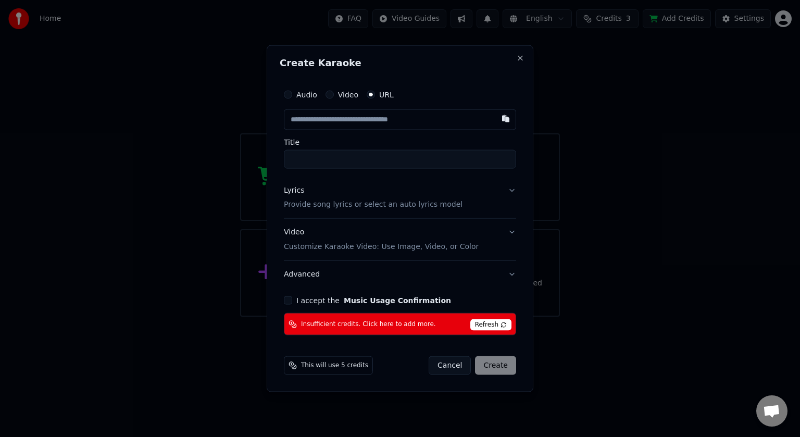
click at [416, 312] on span "Refresh" at bounding box center [490, 324] width 41 height 11
click at [285, 306] on div "Audio Video URL Title Lyrics Provide song lyrics or select an auto lyrics model…" at bounding box center [400, 210] width 241 height 260
click at [284, 303] on button "I accept the Music Usage Confirmation" at bounding box center [288, 300] width 8 height 8
click at [416, 312] on span "Refresh" at bounding box center [490, 324] width 41 height 11
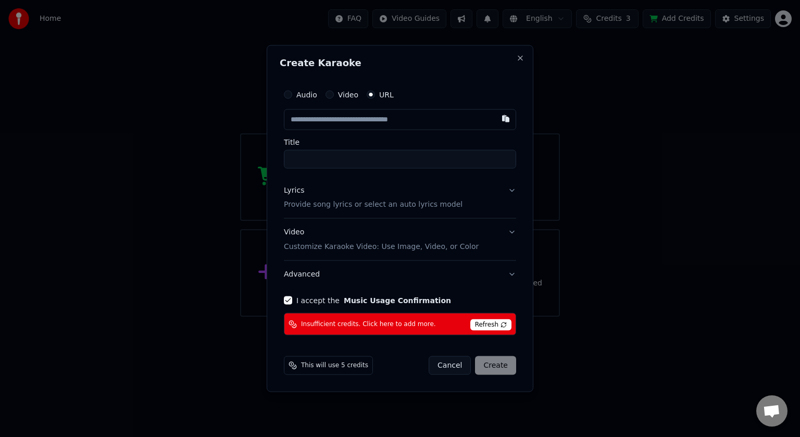
click at [416, 312] on span "Refresh" at bounding box center [490, 324] width 41 height 11
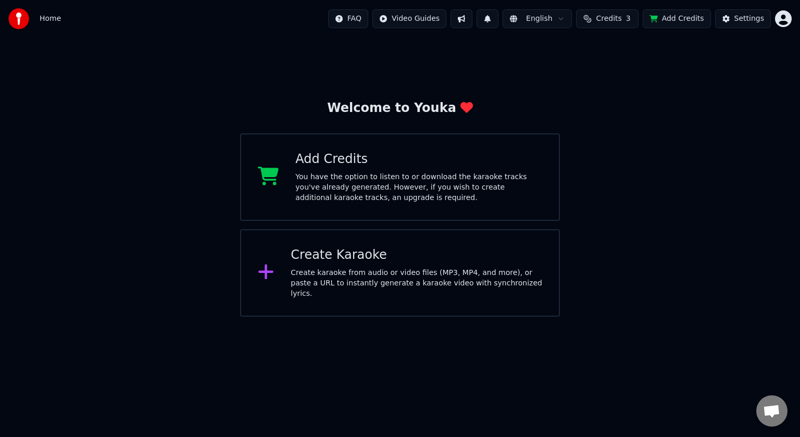
drag, startPoint x: 620, startPoint y: 68, endPoint x: 620, endPoint y: 75, distance: 6.8
click at [416, 75] on div "Welcome to Youka Add Credits You have the option to listen to or download the k…" at bounding box center [400, 177] width 800 height 279
click at [416, 26] on button "Credits 3" at bounding box center [607, 18] width 63 height 19
click at [416, 98] on button "Refresh" at bounding box center [593, 97] width 54 height 19
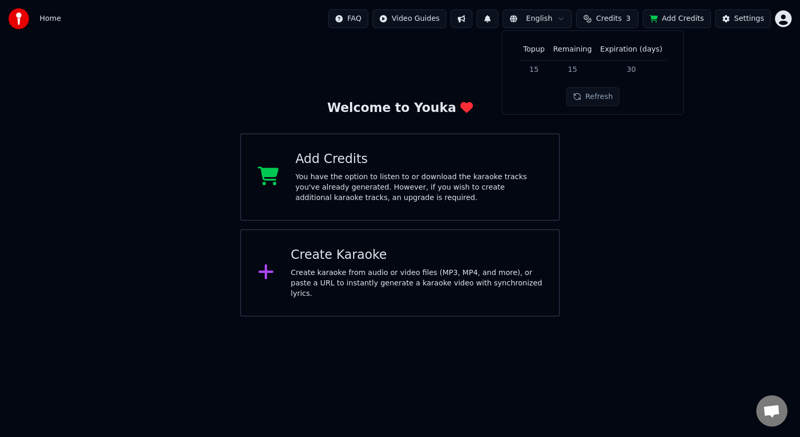
click at [416, 140] on div "Welcome to Youka Add Credits You have the option to listen to or download the k…" at bounding box center [400, 177] width 800 height 279
drag, startPoint x: 624, startPoint y: 140, endPoint x: 601, endPoint y: 110, distance: 37.1
click at [416, 98] on div "Welcome to Youka Add Credits You have the option to listen to or download the k…" at bounding box center [400, 177] width 800 height 279
click at [416, 21] on button "Add Credits" at bounding box center [677, 18] width 68 height 19
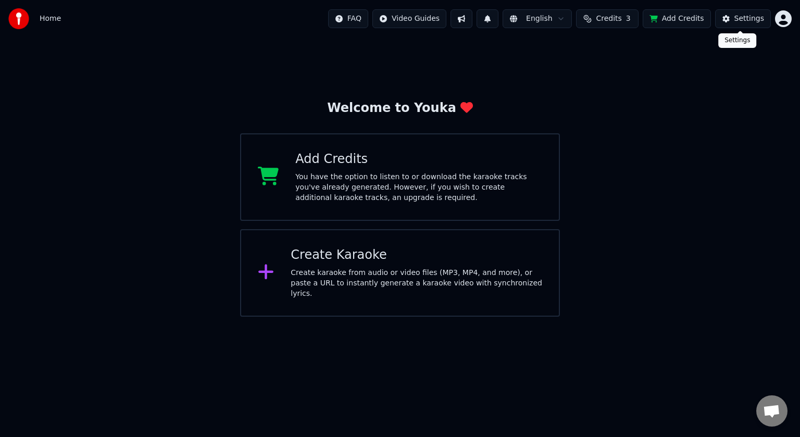
click at [416, 20] on button "Settings" at bounding box center [743, 18] width 56 height 19
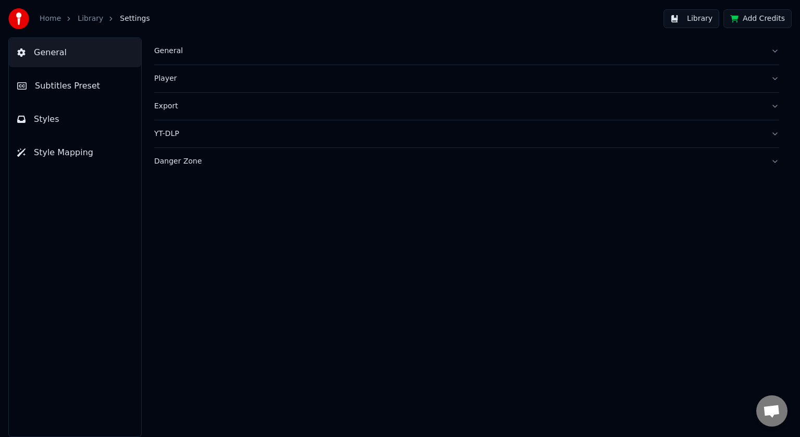
click at [92, 92] on span "Subtitles Preset" at bounding box center [67, 86] width 65 height 13
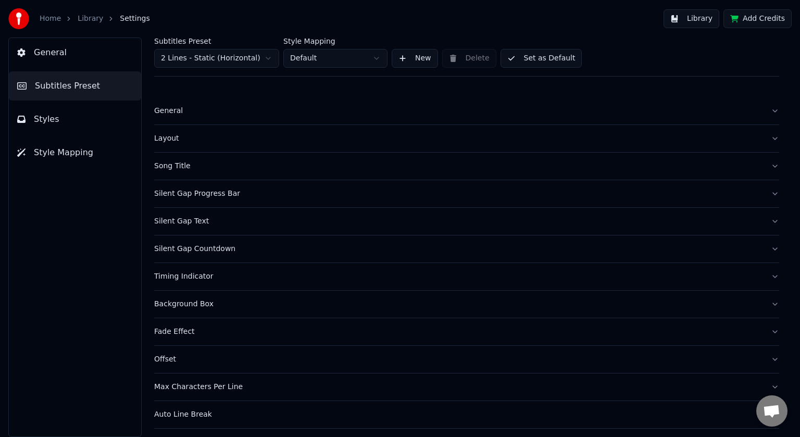
click at [82, 117] on button "Styles" at bounding box center [75, 119] width 132 height 29
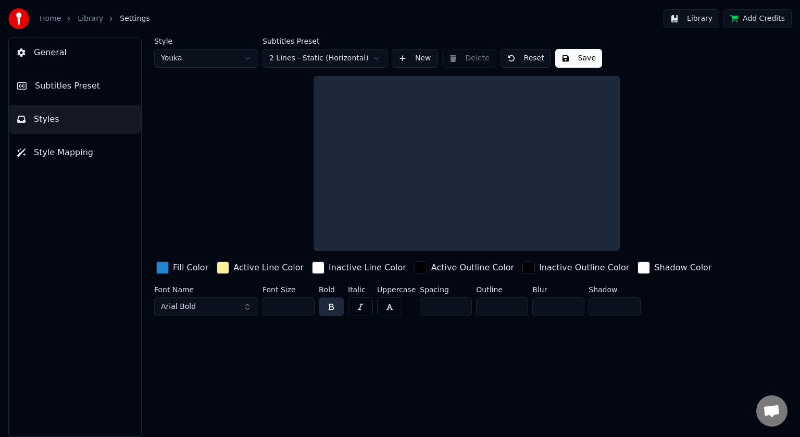
click at [78, 148] on span "Style Mapping" at bounding box center [63, 152] width 59 height 13
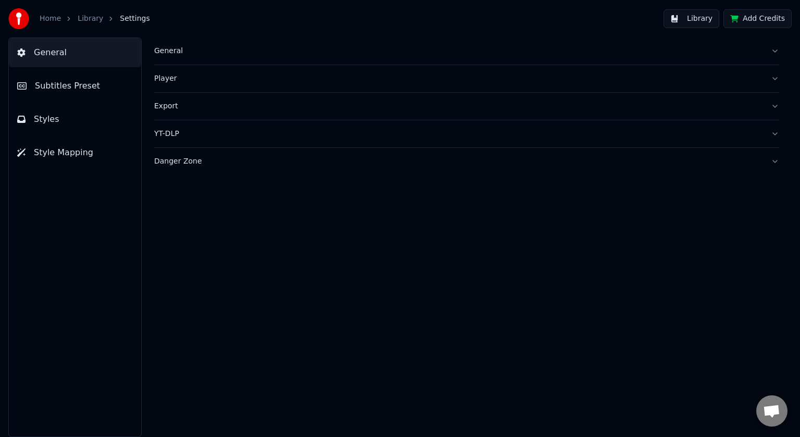
click at [416, 24] on button "Library" at bounding box center [692, 18] width 56 height 19
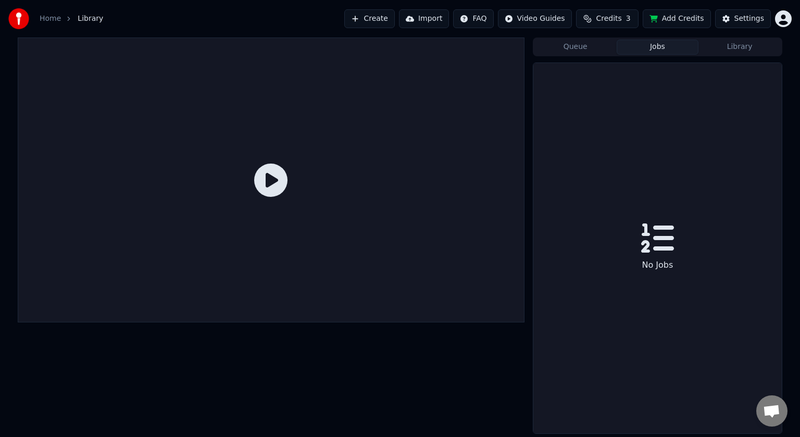
click at [416, 42] on button "Jobs" at bounding box center [658, 47] width 82 height 15
click at [416, 45] on button "Queue" at bounding box center [576, 47] width 82 height 15
click at [416, 182] on div "No songs in queue" at bounding box center [658, 248] width 249 height 370
drag, startPoint x: 621, startPoint y: 181, endPoint x: 406, endPoint y: 154, distance: 215.8
drag, startPoint x: 345, startPoint y: 142, endPoint x: 339, endPoint y: 144, distance: 6.4
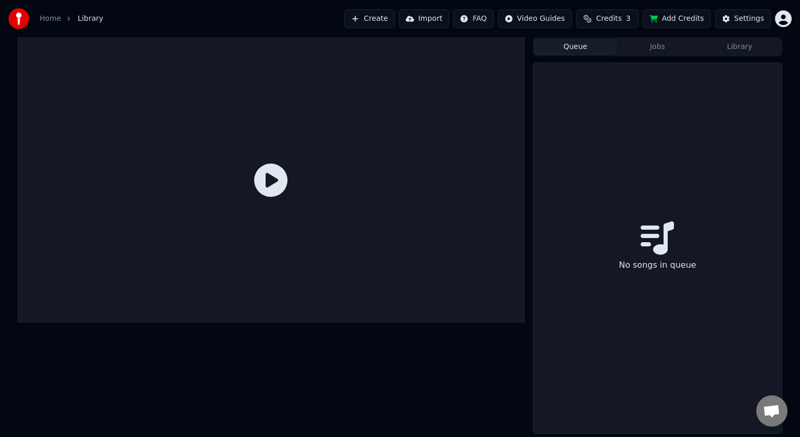
click at [341, 144] on div at bounding box center [271, 180] width 507 height 285
click at [273, 185] on icon at bounding box center [270, 180] width 33 height 33
click at [353, 21] on button "Create" at bounding box center [369, 18] width 51 height 19
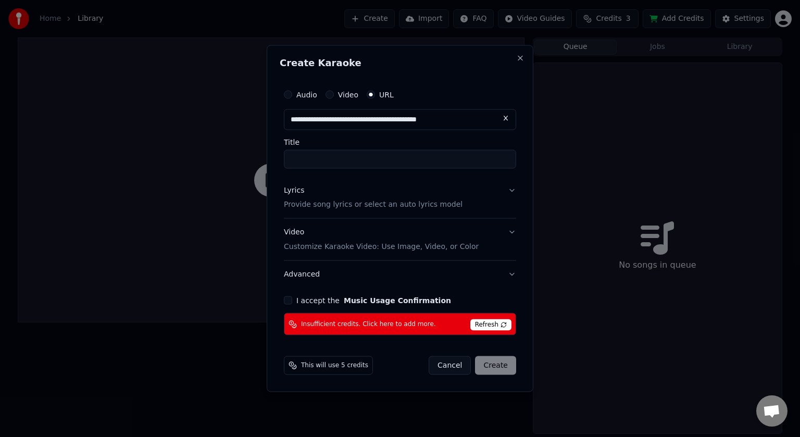
type input "**********"
click at [383, 151] on input "Title" at bounding box center [400, 159] width 232 height 19
type input "**********"
click at [416, 192] on button "Lyrics Provide song lyrics or select an auto lyrics model" at bounding box center [400, 198] width 232 height 42
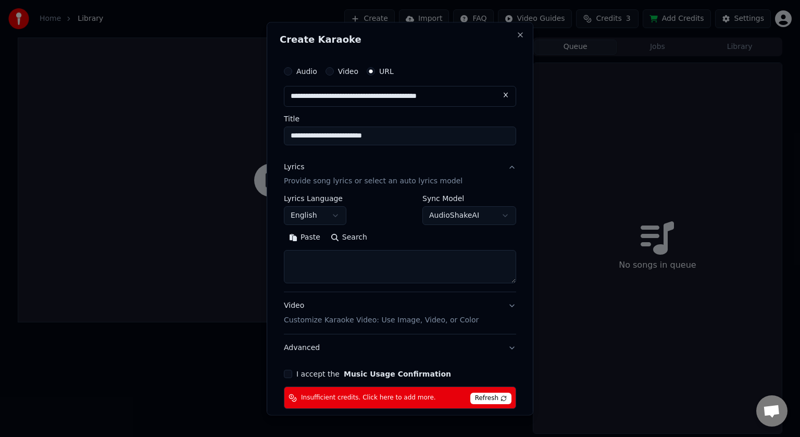
click at [416, 217] on body "**********" at bounding box center [400, 218] width 800 height 437
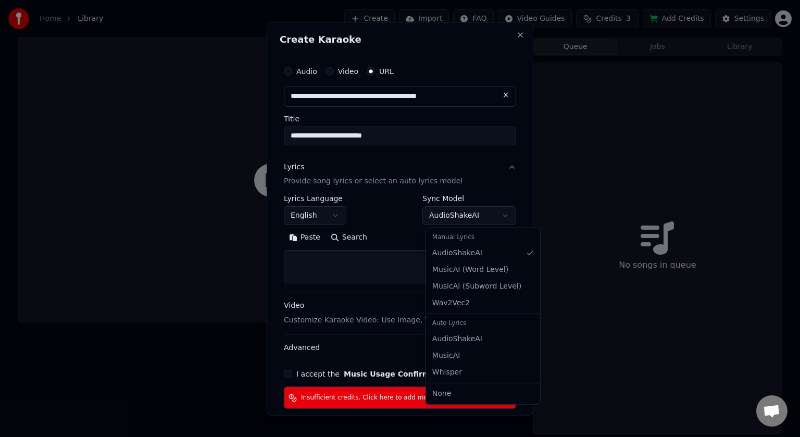
select select "**********"
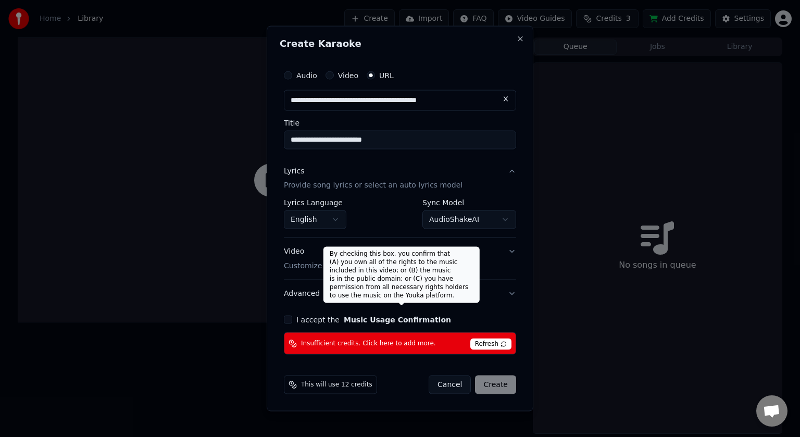
click at [416, 241] on button "Video Customize Karaoke Video: Use Image, Video, or Color" at bounding box center [400, 259] width 232 height 42
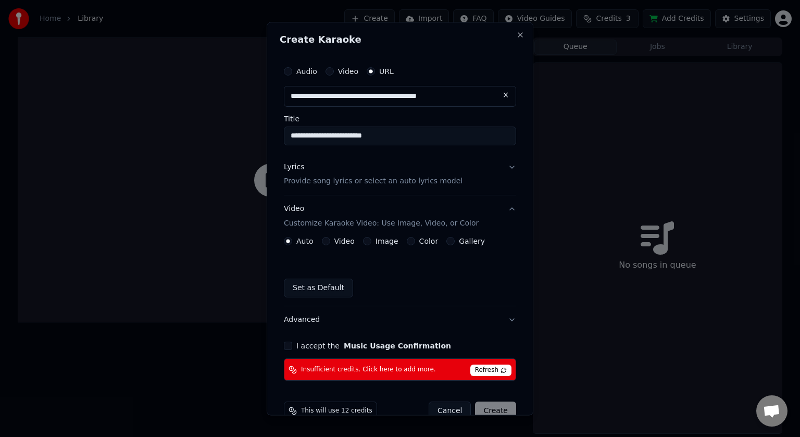
click at [365, 244] on div "Image" at bounding box center [380, 242] width 35 height 8
click at [363, 243] on button "Image" at bounding box center [367, 242] width 8 height 8
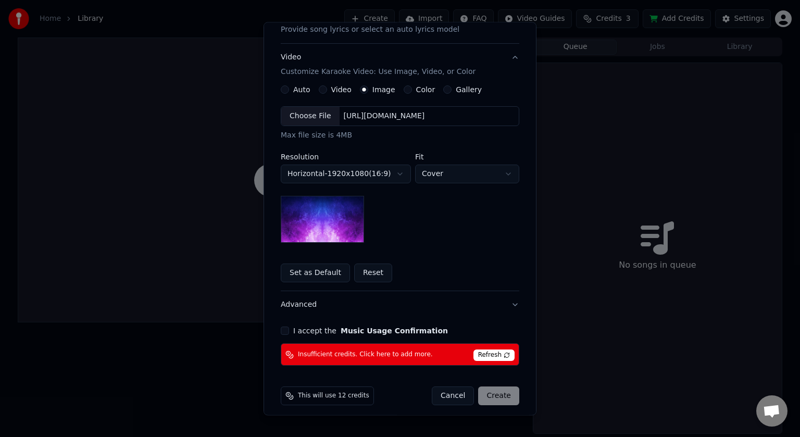
scroll to position [157, 0]
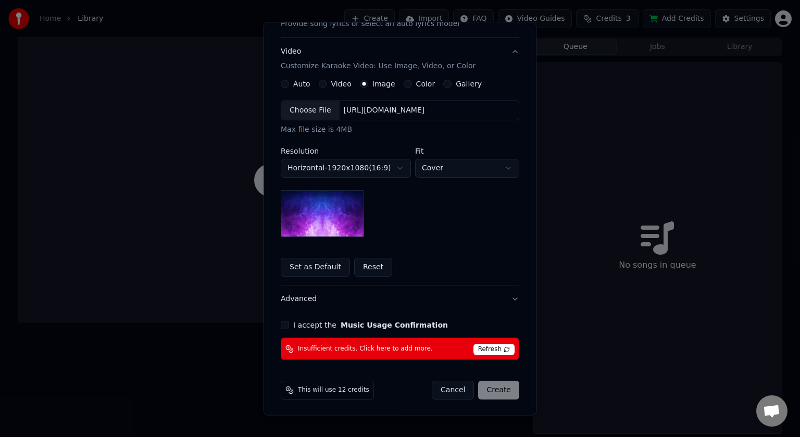
click at [300, 312] on label "I accept the Music Usage Confirmation" at bounding box center [370, 325] width 155 height 7
click at [289, 312] on button "I accept the Music Usage Confirmation" at bounding box center [285, 325] width 8 height 8
click at [416, 312] on div "Cancel Create" at bounding box center [476, 390] width 88 height 19
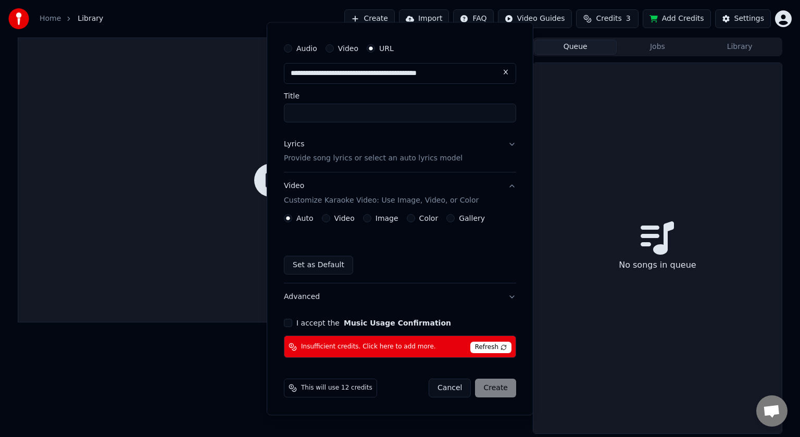
scroll to position [21, 0]
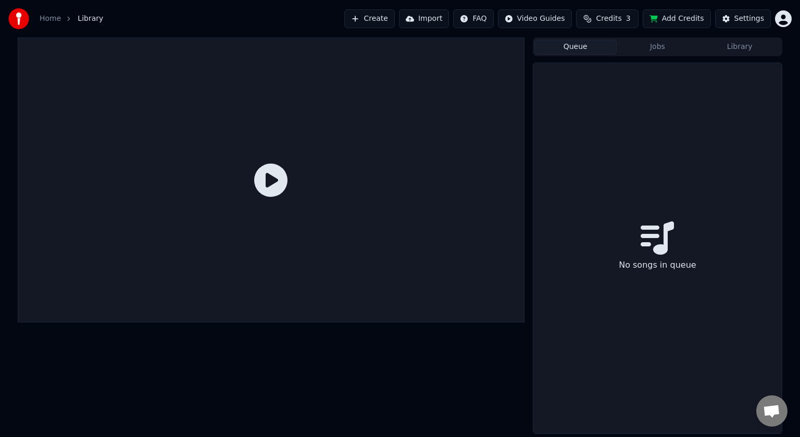
click at [18, 20] on img at bounding box center [18, 18] width 21 height 21
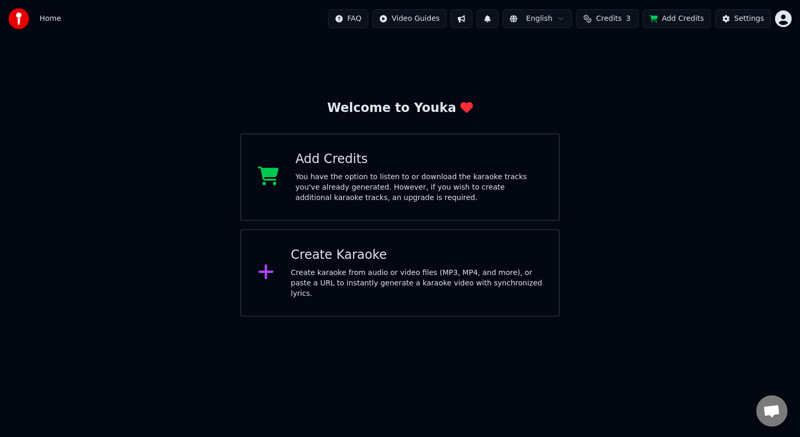
click at [354, 161] on div "Add Credits" at bounding box center [418, 159] width 247 height 17
